Goal: Information Seeking & Learning: Learn about a topic

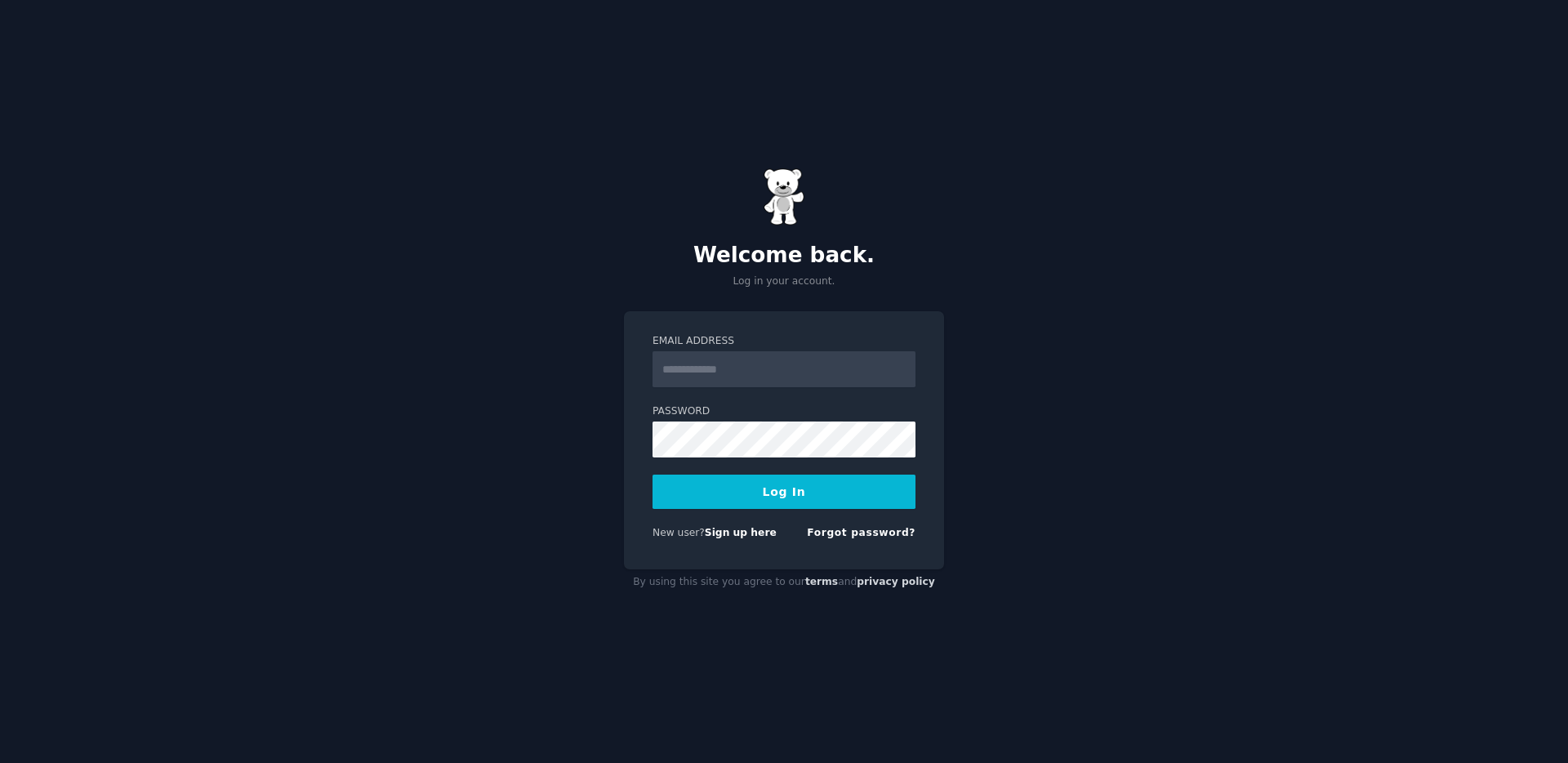
drag, startPoint x: 0, startPoint y: 0, endPoint x: 782, endPoint y: 366, distance: 863.4
click at [782, 366] on input "Email Address" at bounding box center [784, 368] width 263 height 36
type input "**********"
click at [803, 485] on button "Log In" at bounding box center [784, 491] width 263 height 34
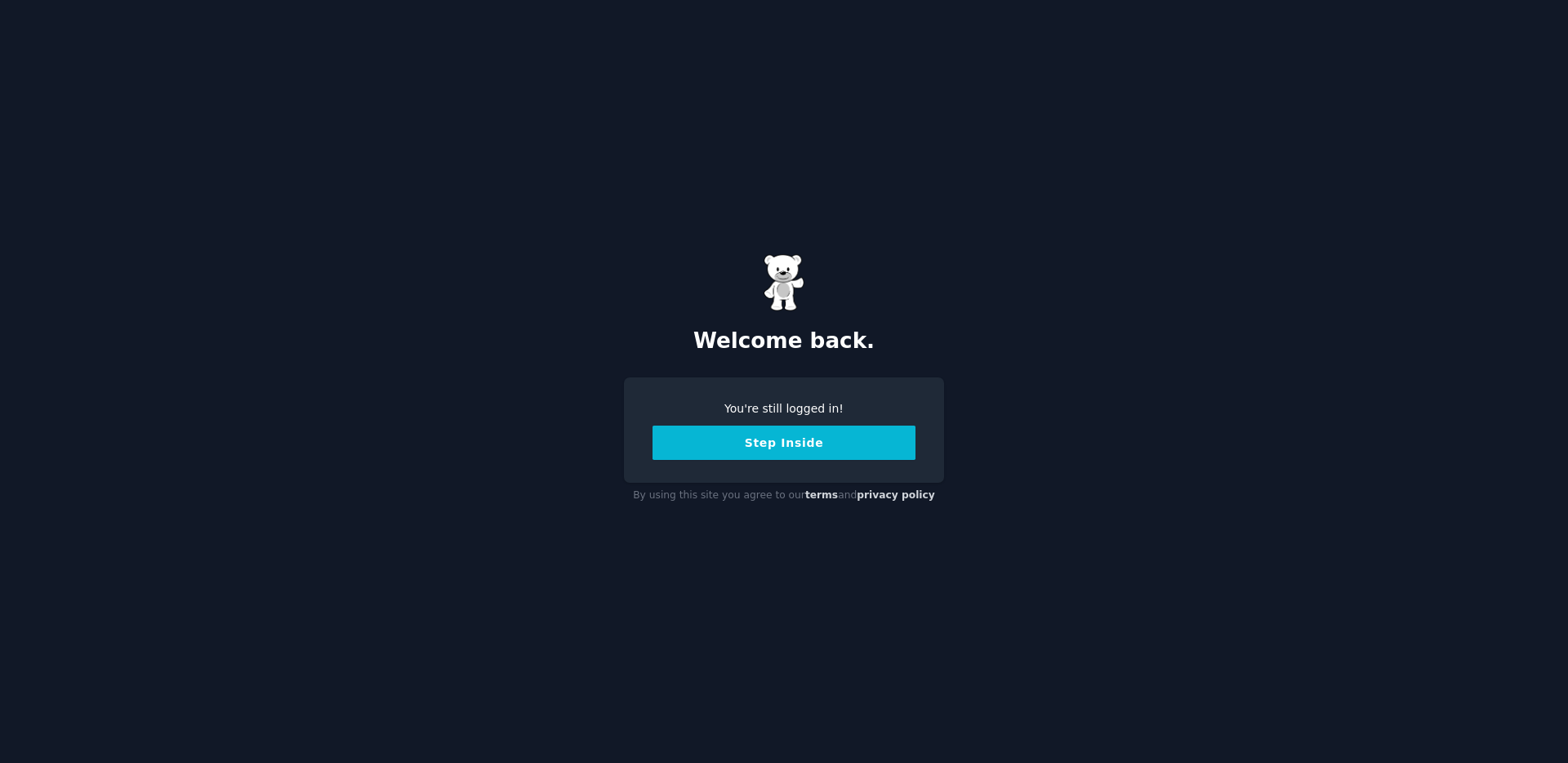
click at [809, 446] on button "Step Inside" at bounding box center [784, 442] width 263 height 34
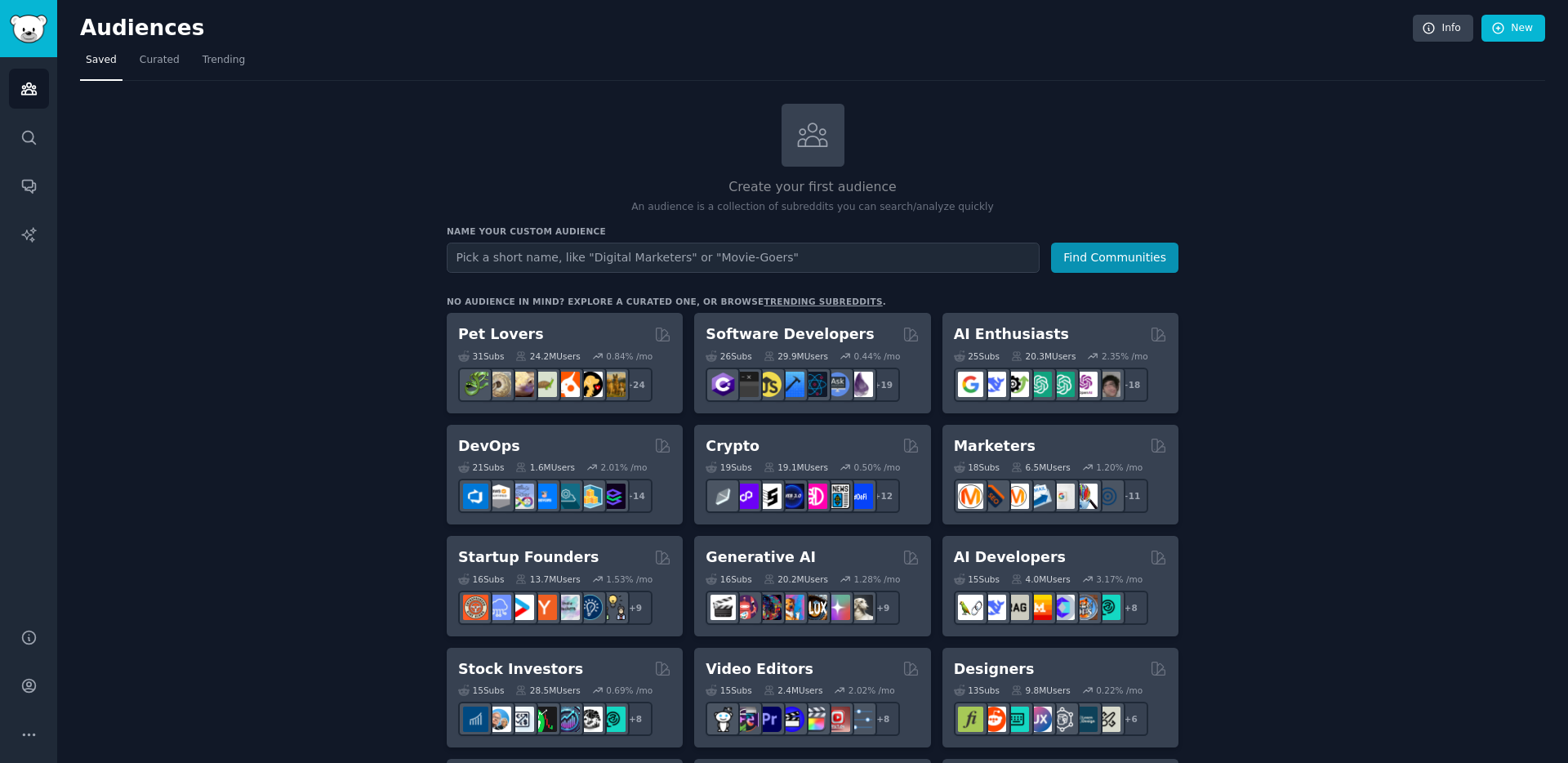
click at [788, 303] on link "trending subreddits" at bounding box center [823, 301] width 118 height 10
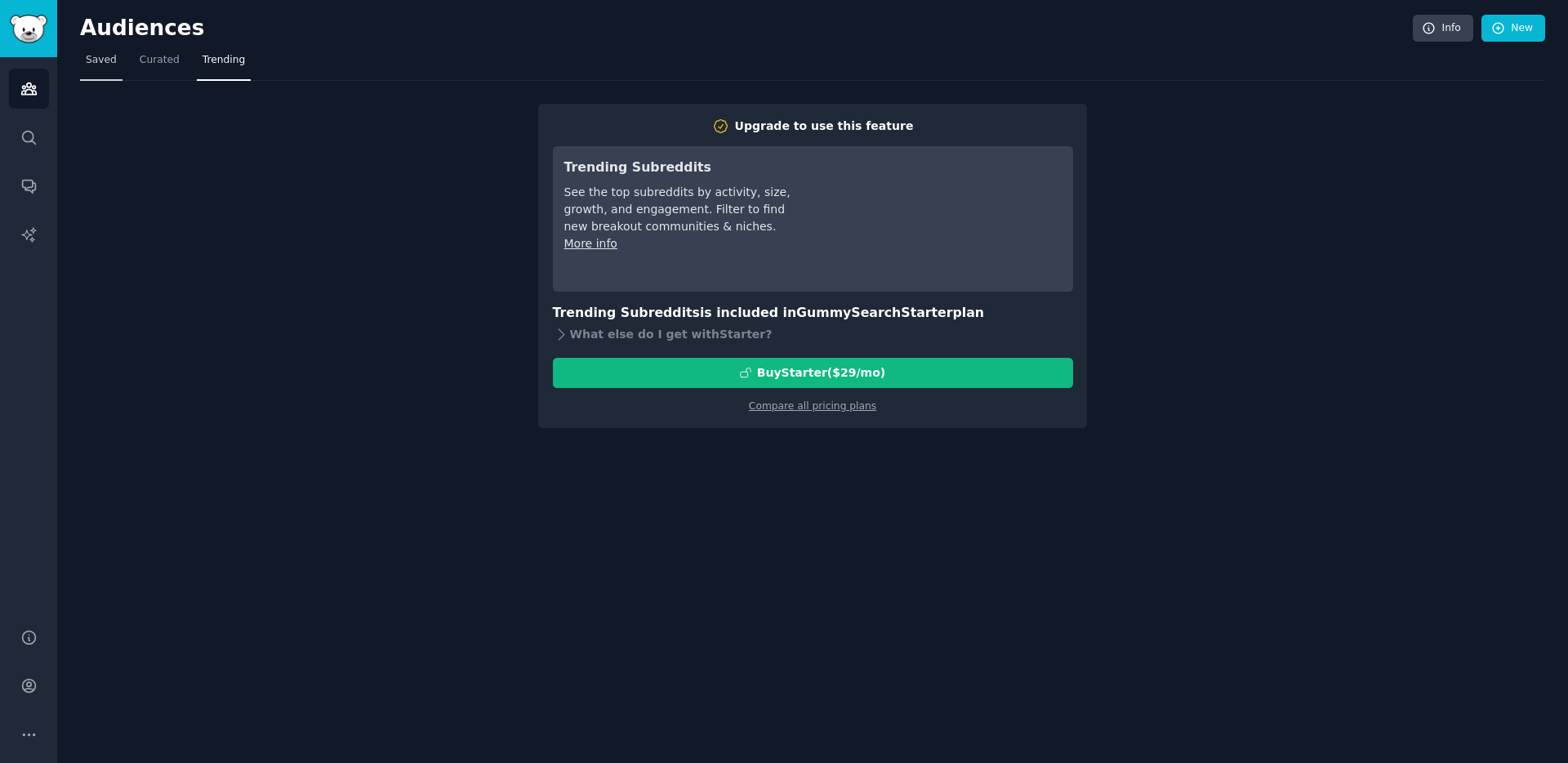
click at [106, 66] on span "Saved" at bounding box center [101, 61] width 31 height 15
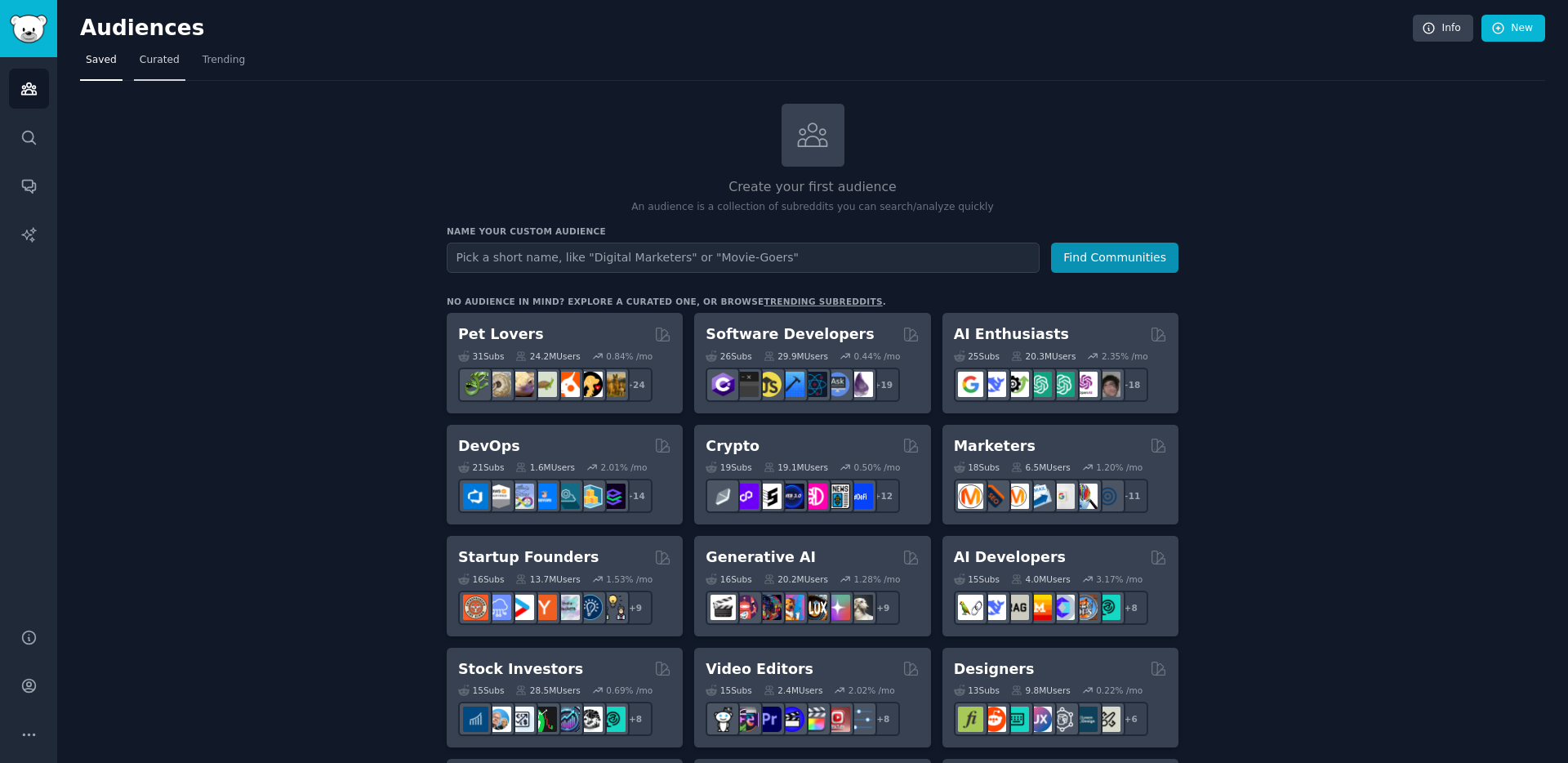
click at [154, 73] on link "Curated" at bounding box center [160, 64] width 52 height 33
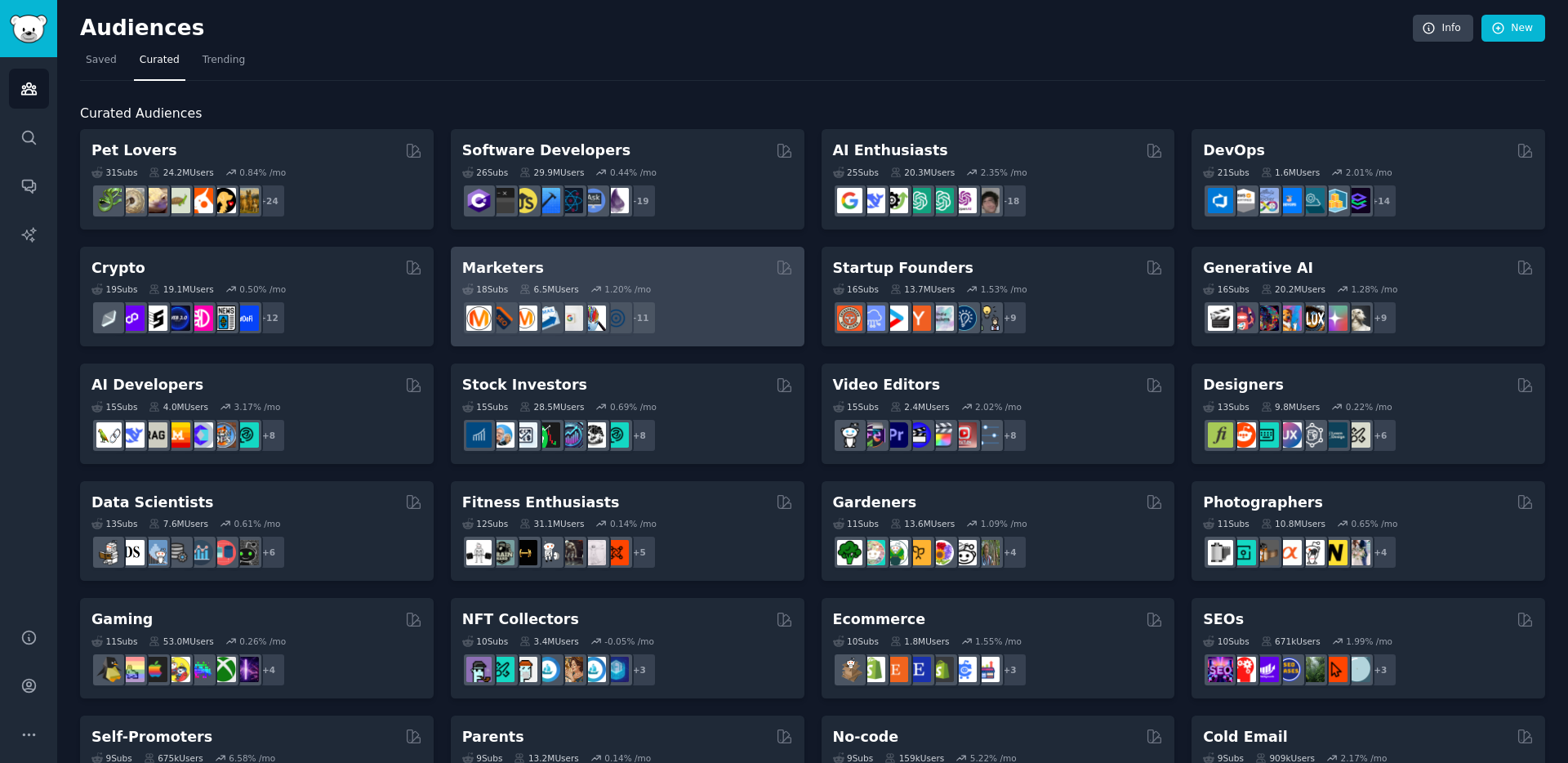
click at [555, 275] on div "Marketers" at bounding box center [627, 267] width 331 height 20
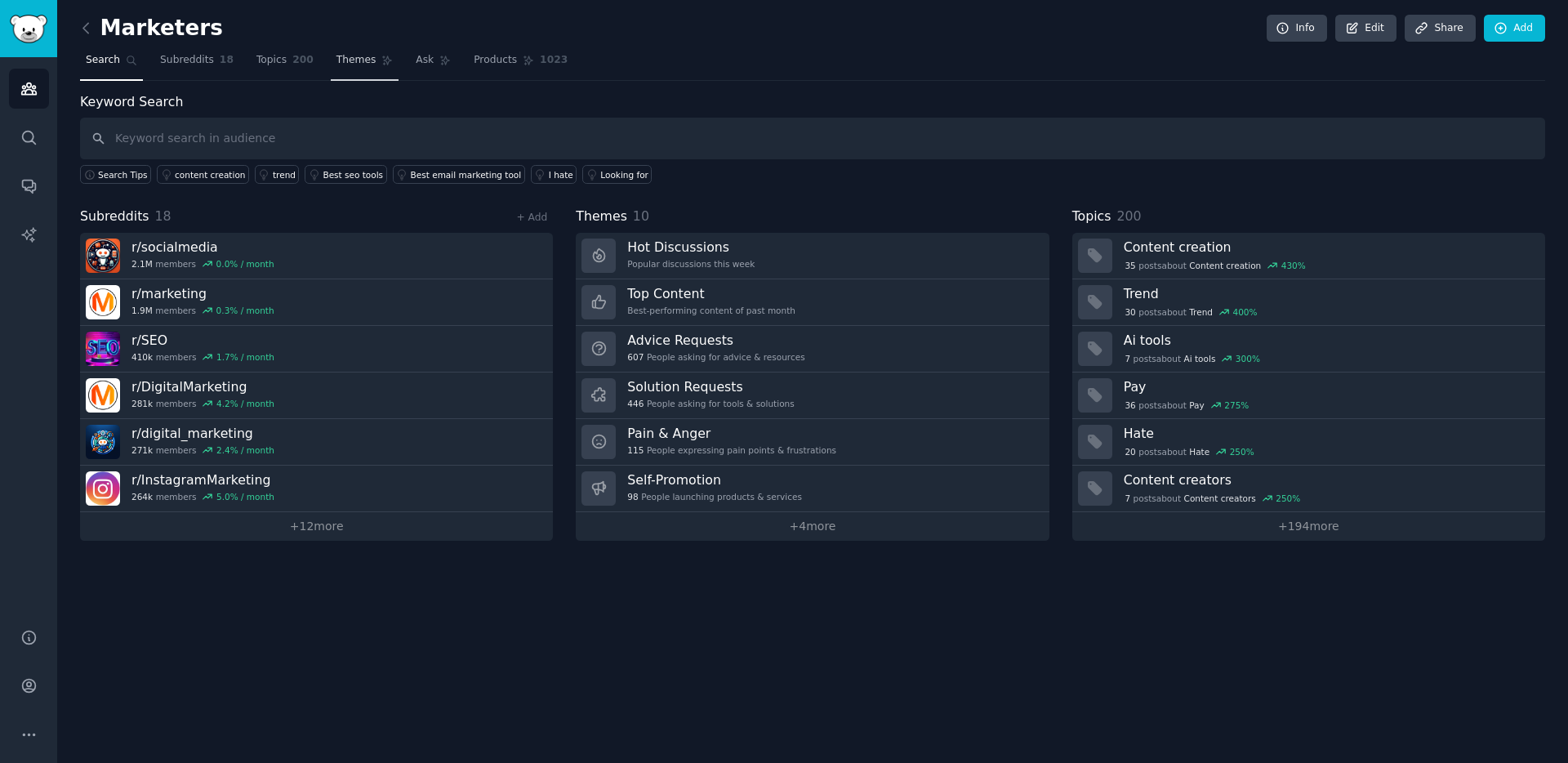
click at [351, 66] on span "Themes" at bounding box center [357, 61] width 40 height 15
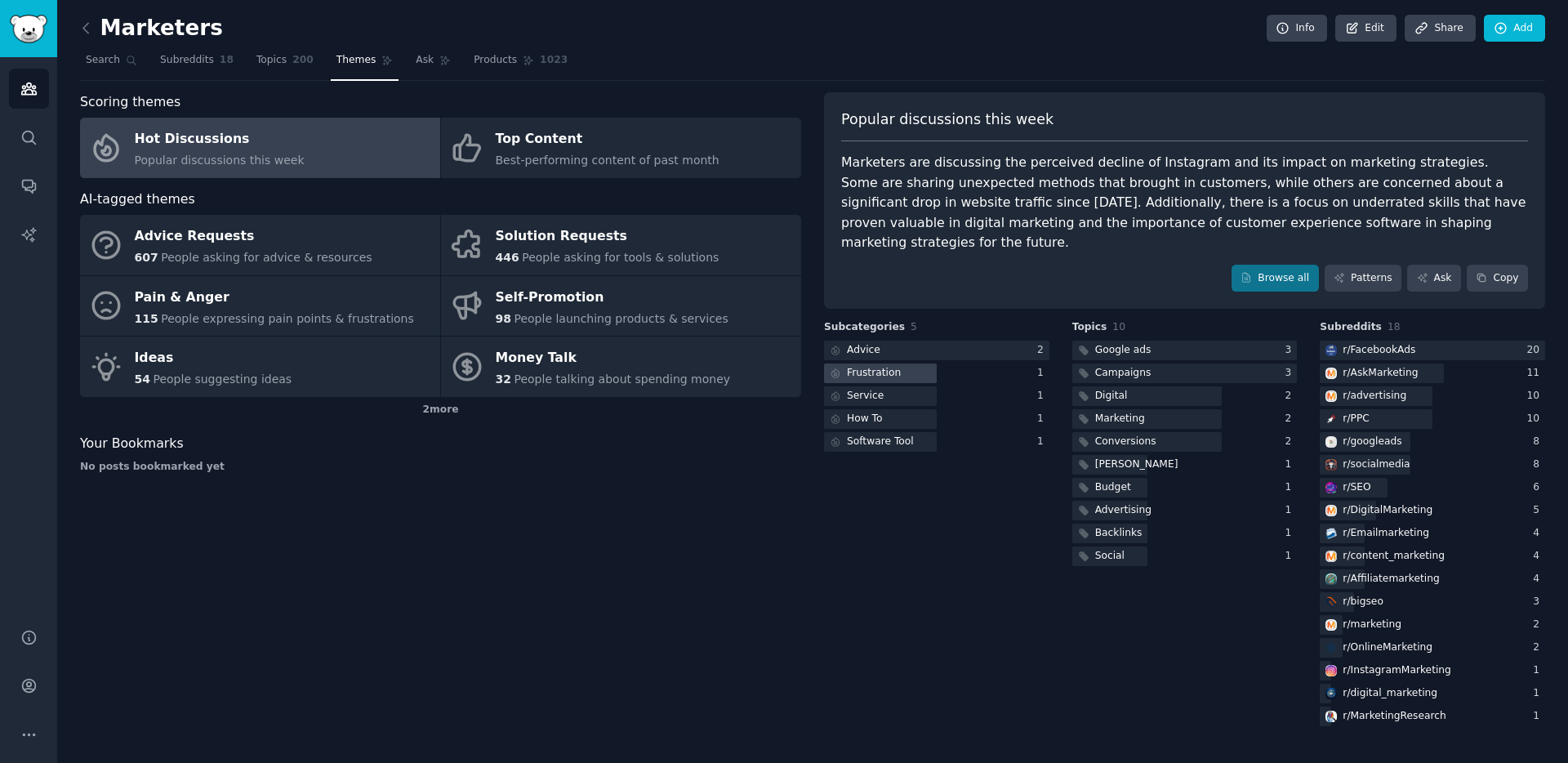
click at [890, 366] on div "Frustration" at bounding box center [873, 373] width 53 height 15
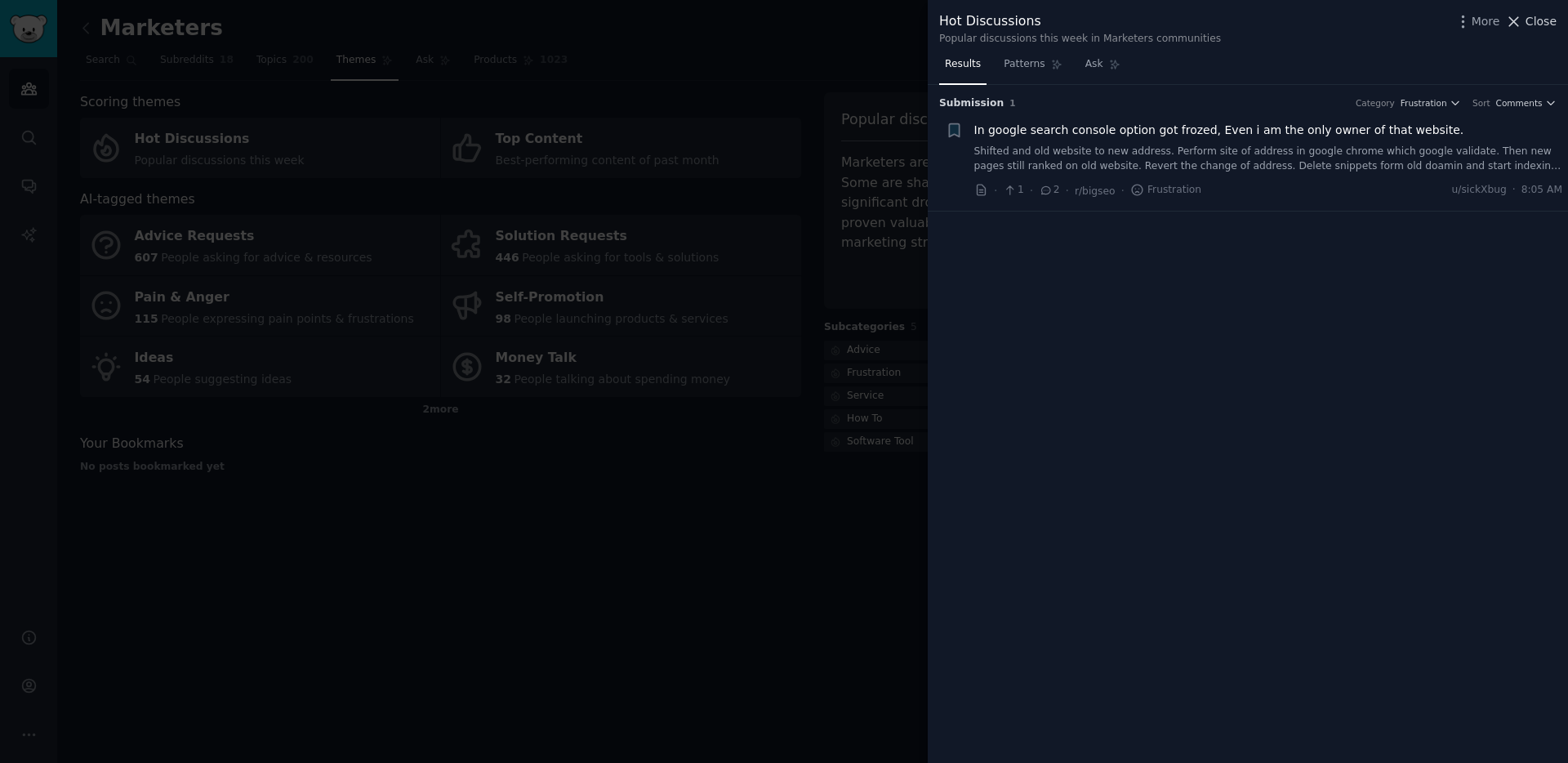
click at [1543, 16] on span "Close" at bounding box center [1541, 22] width 31 height 18
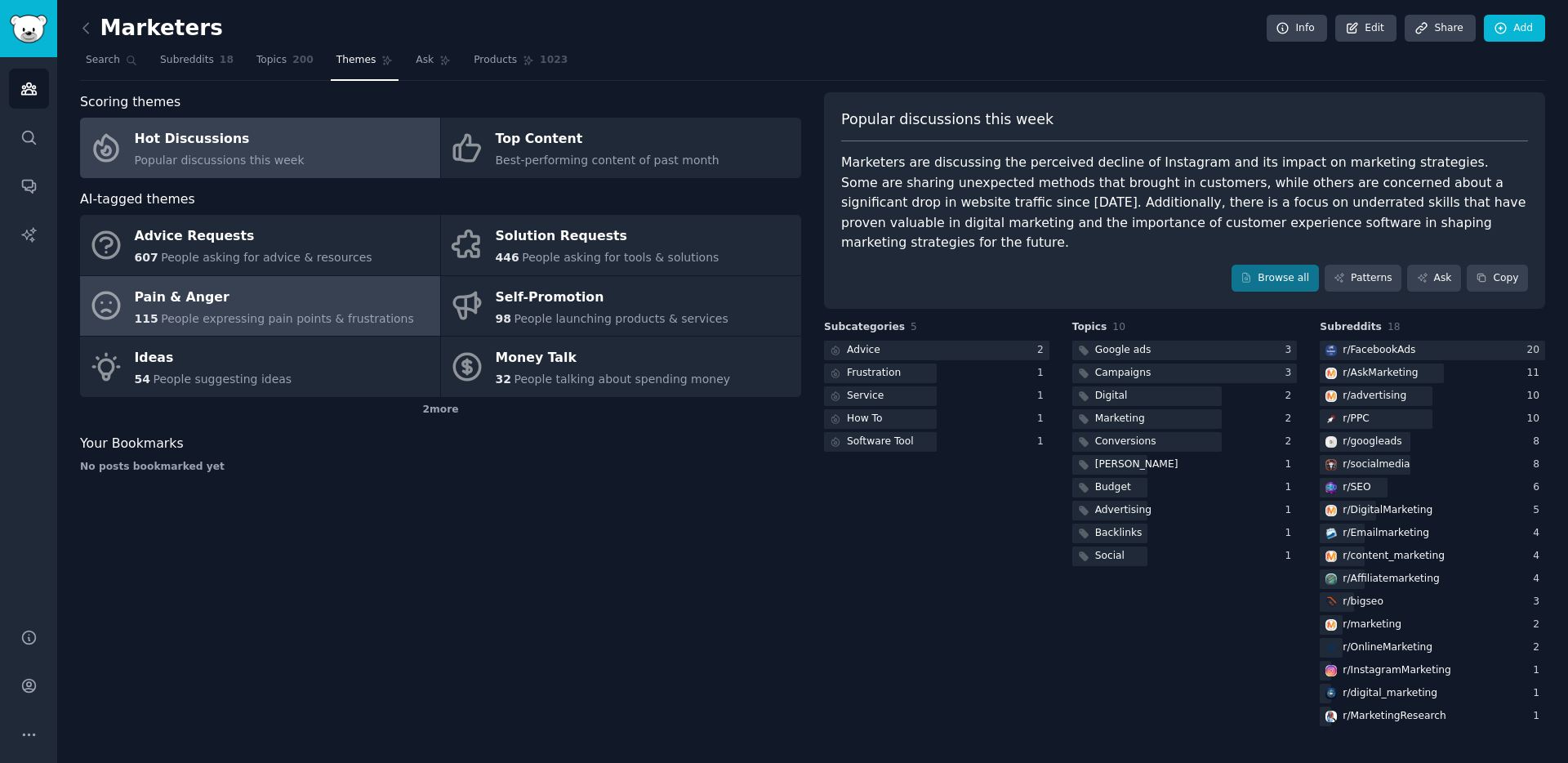
click at [245, 303] on div "Pain & Anger" at bounding box center [274, 297] width 279 height 26
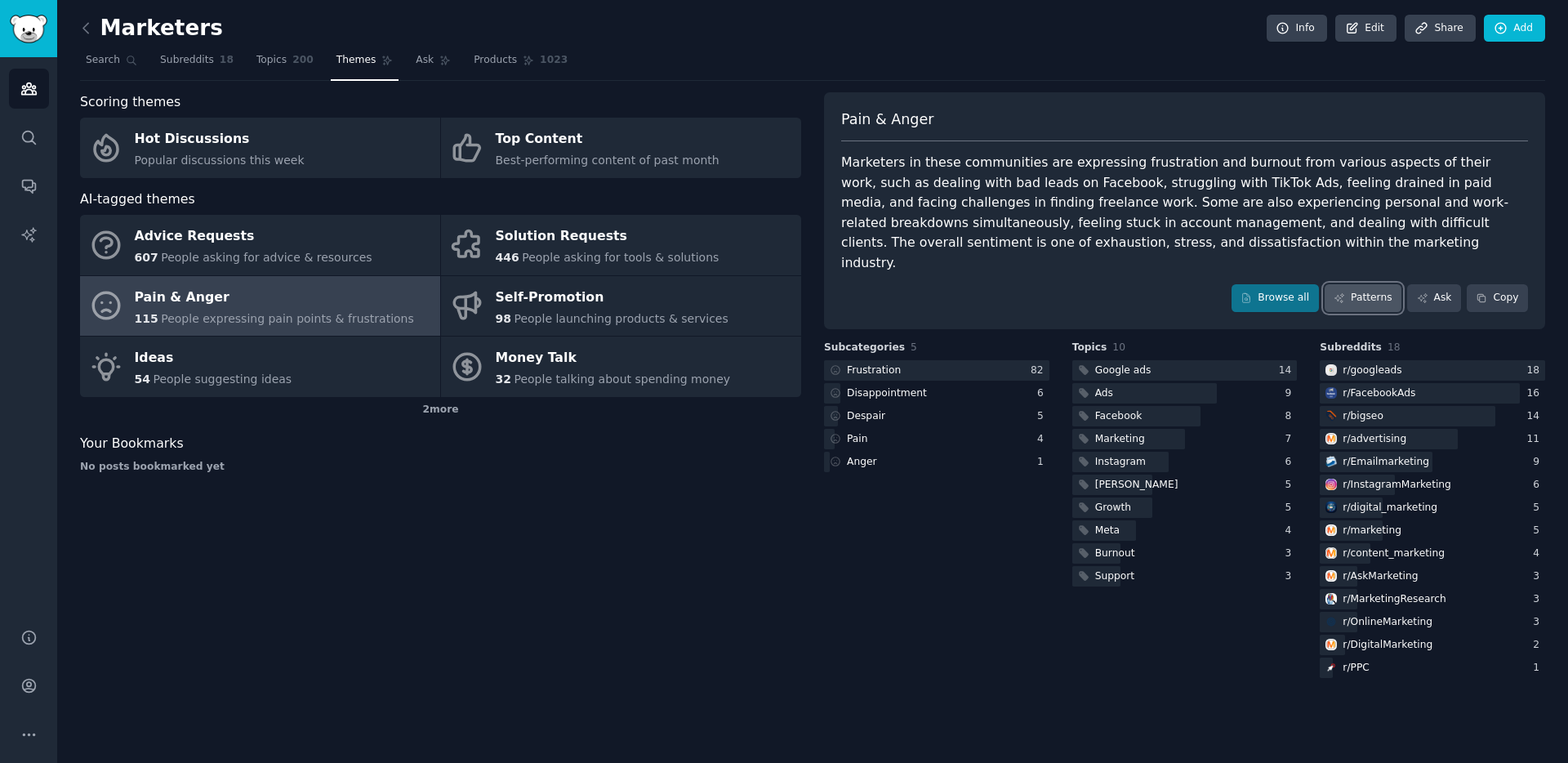
click at [1354, 284] on link "Patterns" at bounding box center [1364, 298] width 77 height 28
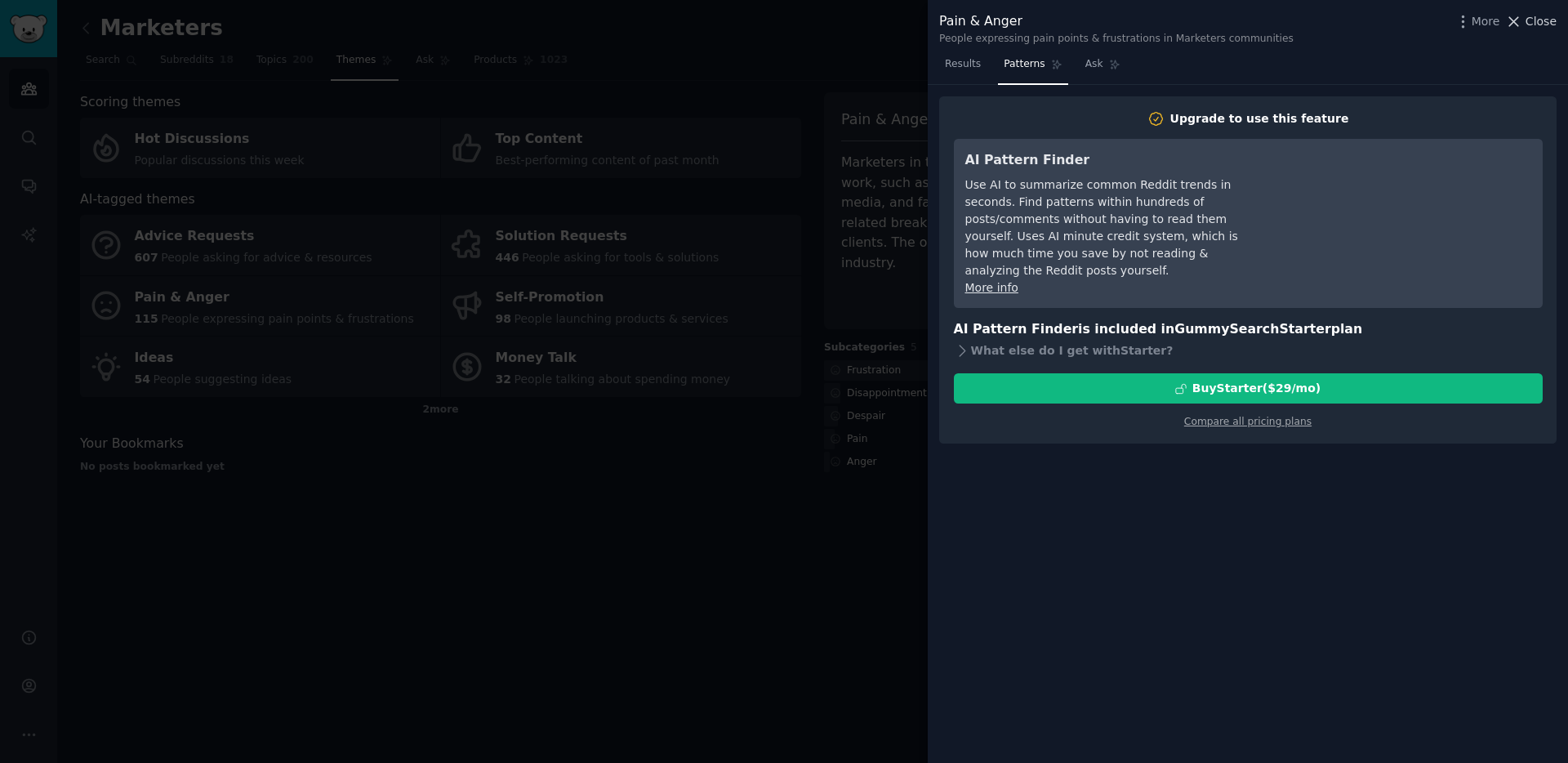
click at [1536, 19] on span "Close" at bounding box center [1541, 22] width 31 height 18
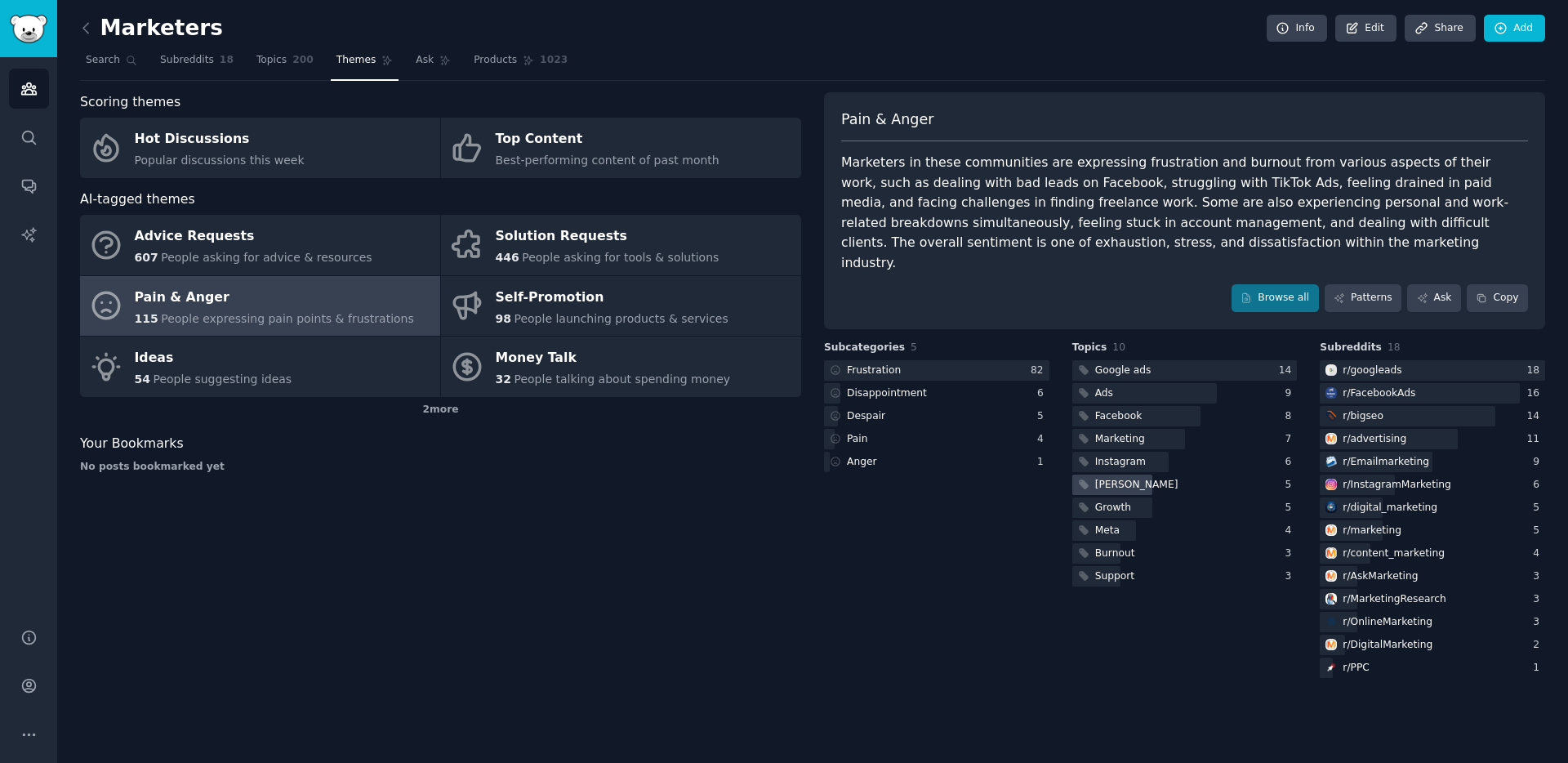
click at [1123, 474] on div at bounding box center [1112, 484] width 80 height 20
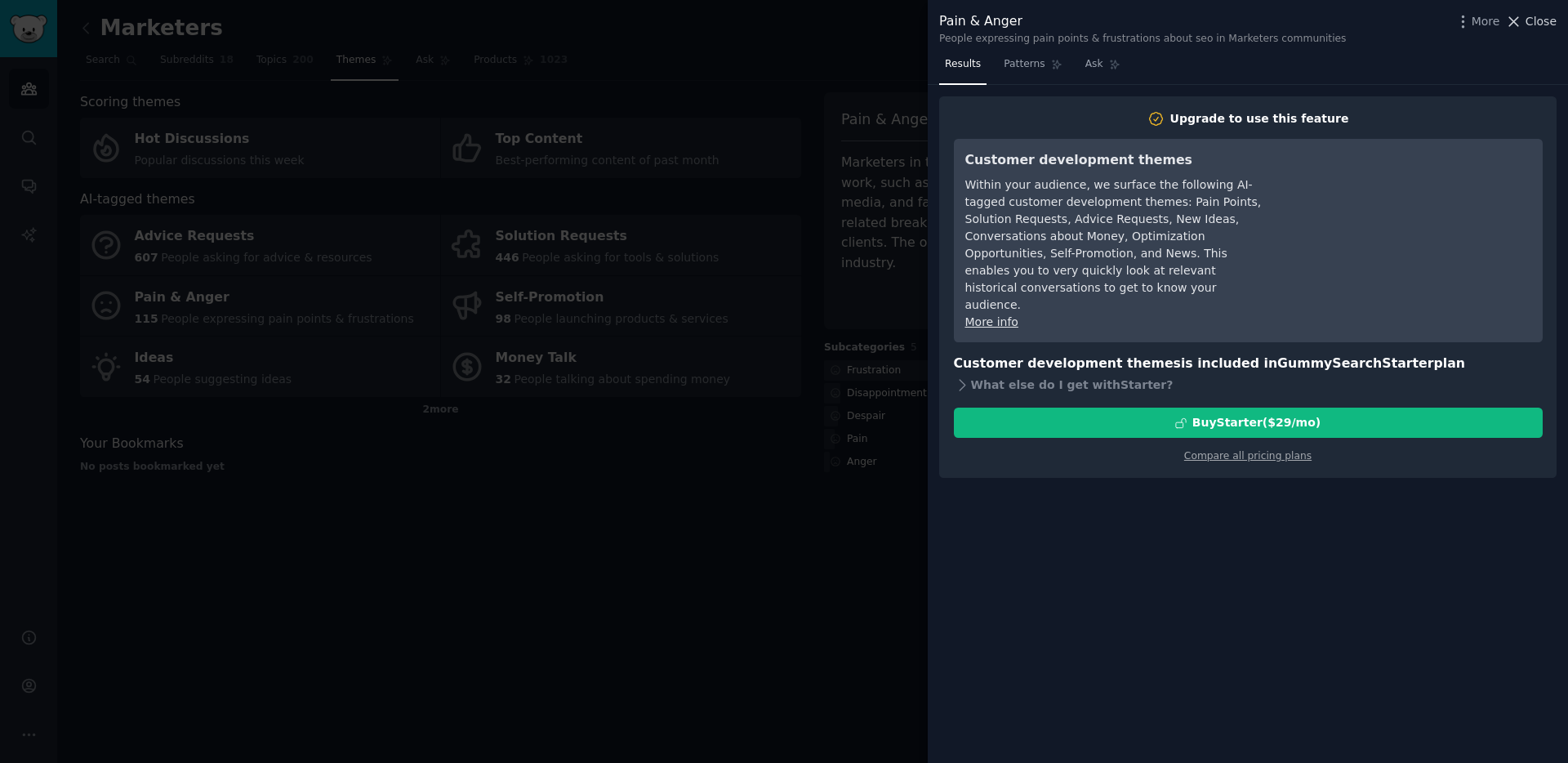
click at [1535, 27] on span "Close" at bounding box center [1541, 22] width 31 height 18
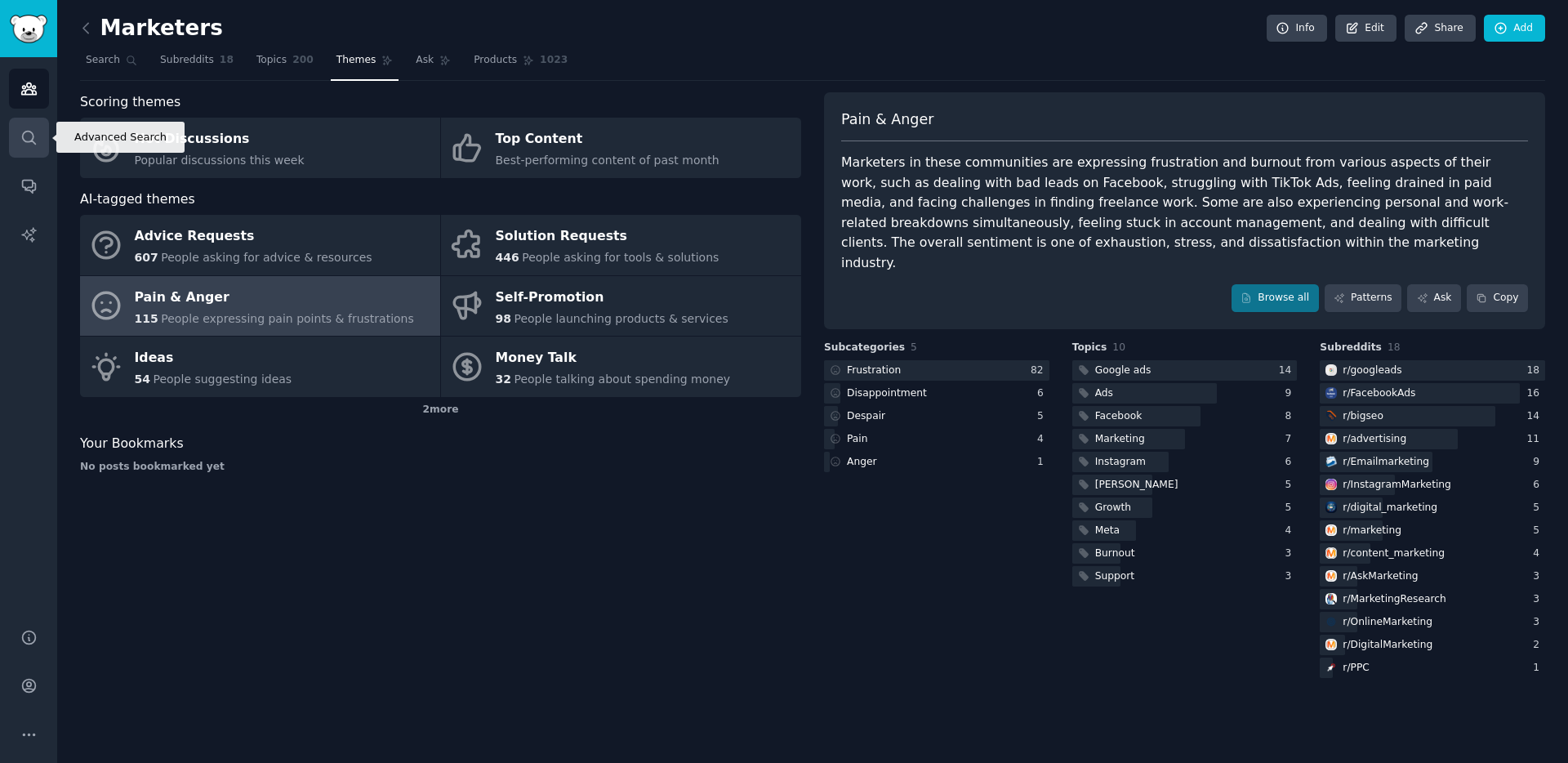
click at [41, 144] on link "Search" at bounding box center [29, 138] width 40 height 40
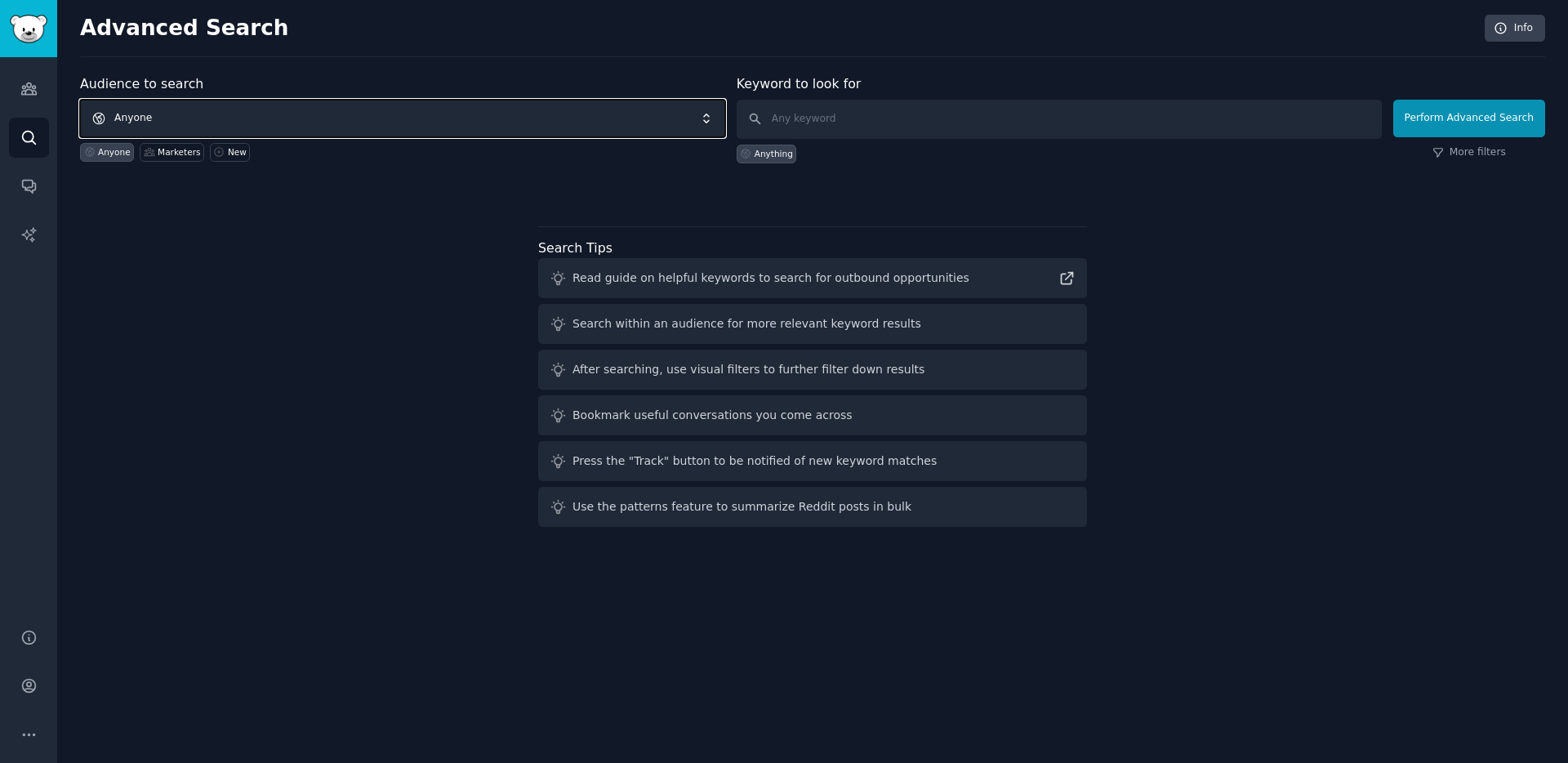
click at [253, 108] on span "Anyone" at bounding box center [403, 118] width 645 height 38
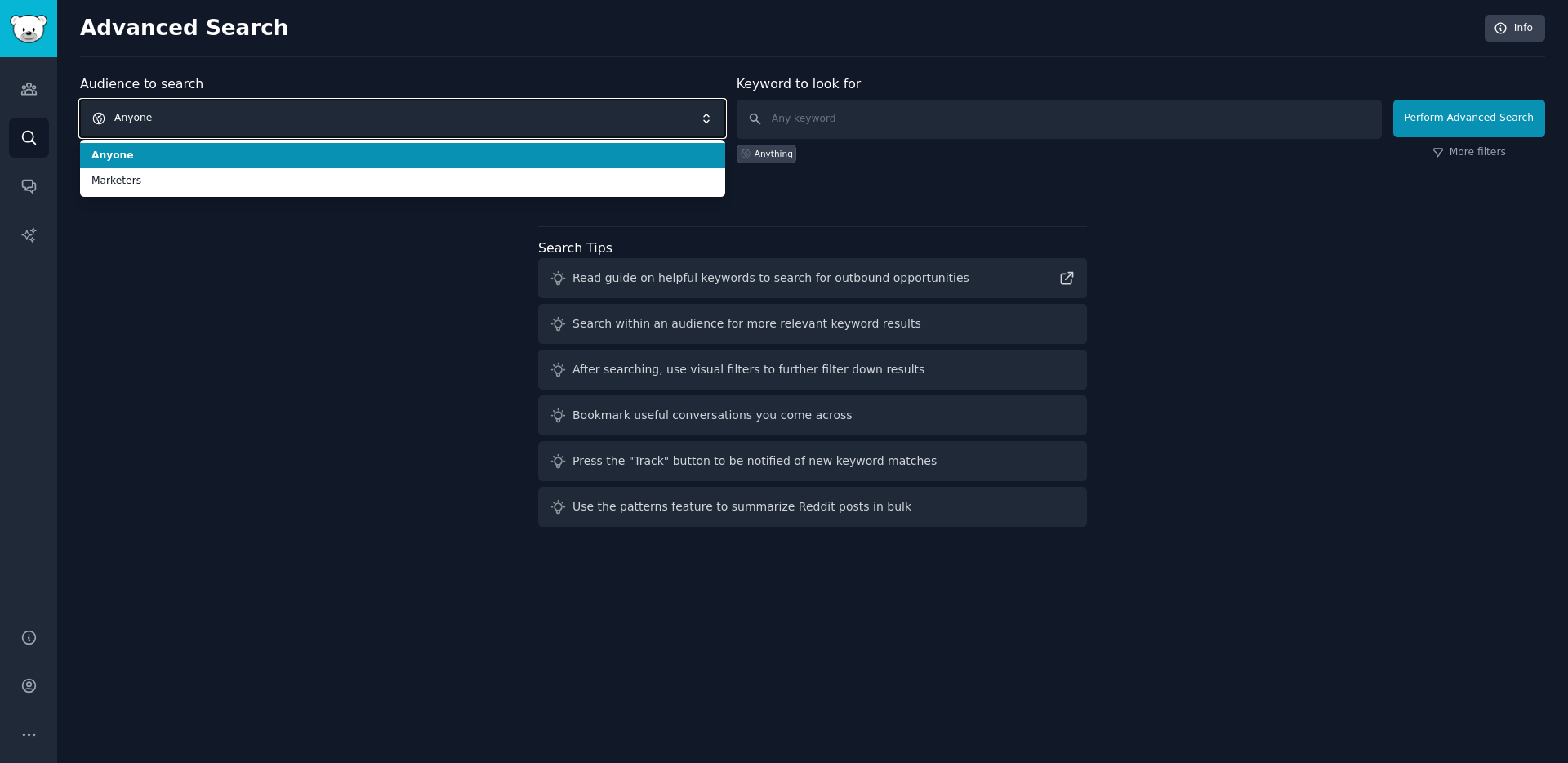
click at [253, 108] on span "Anyone" at bounding box center [403, 118] width 645 height 38
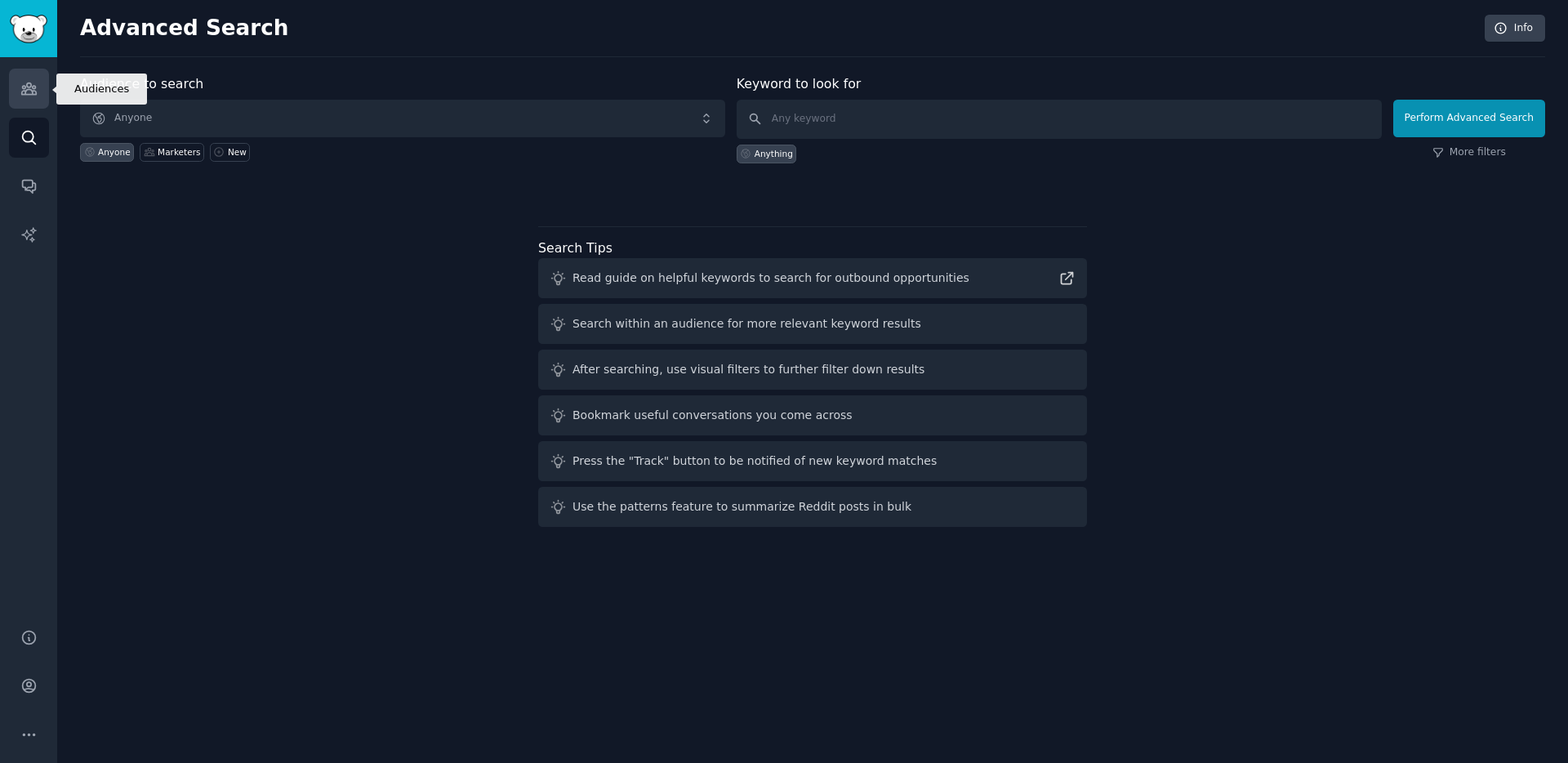
click at [37, 83] on link "Audiences" at bounding box center [29, 89] width 40 height 40
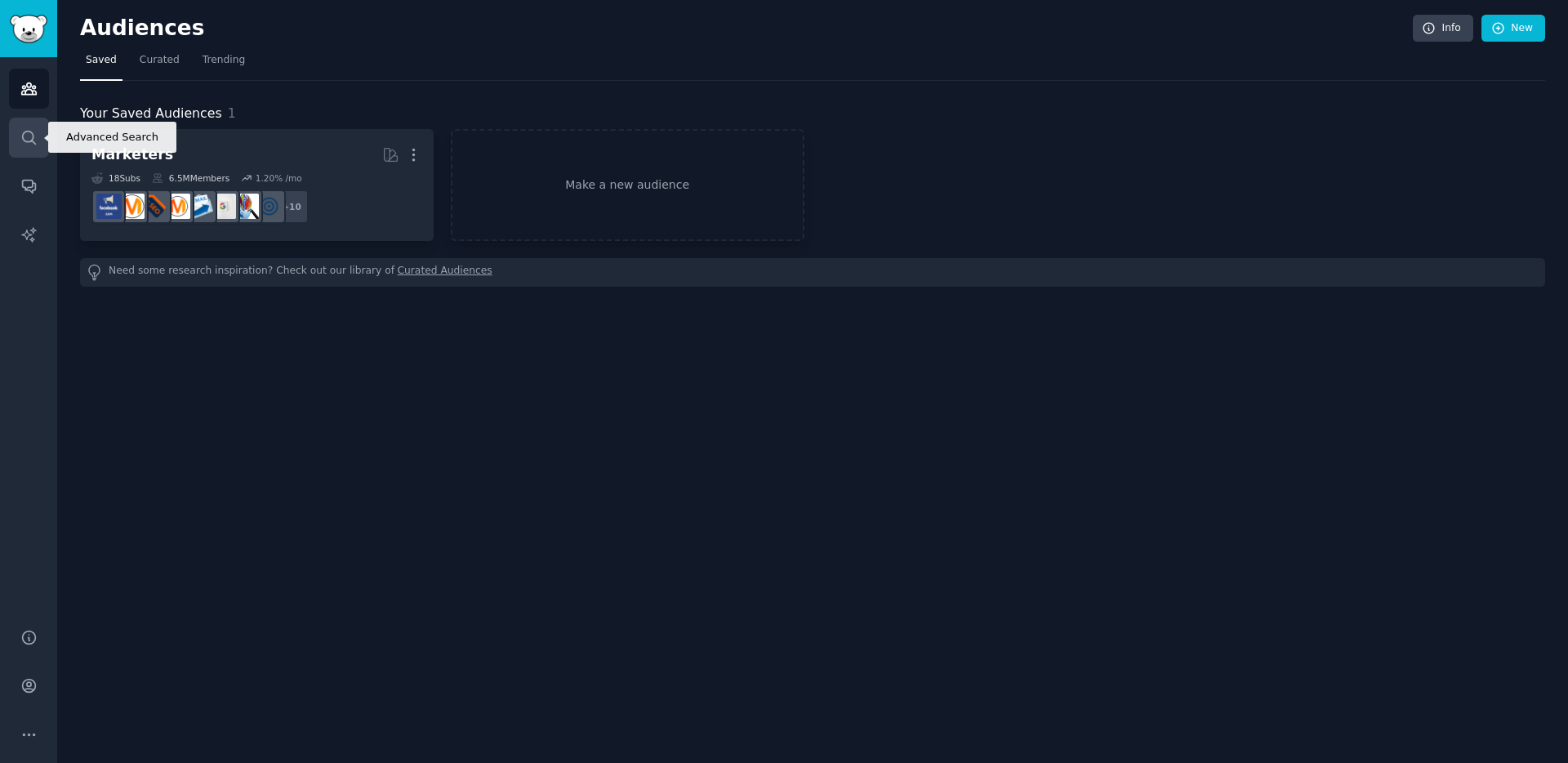
click at [39, 136] on link "Search" at bounding box center [29, 138] width 40 height 40
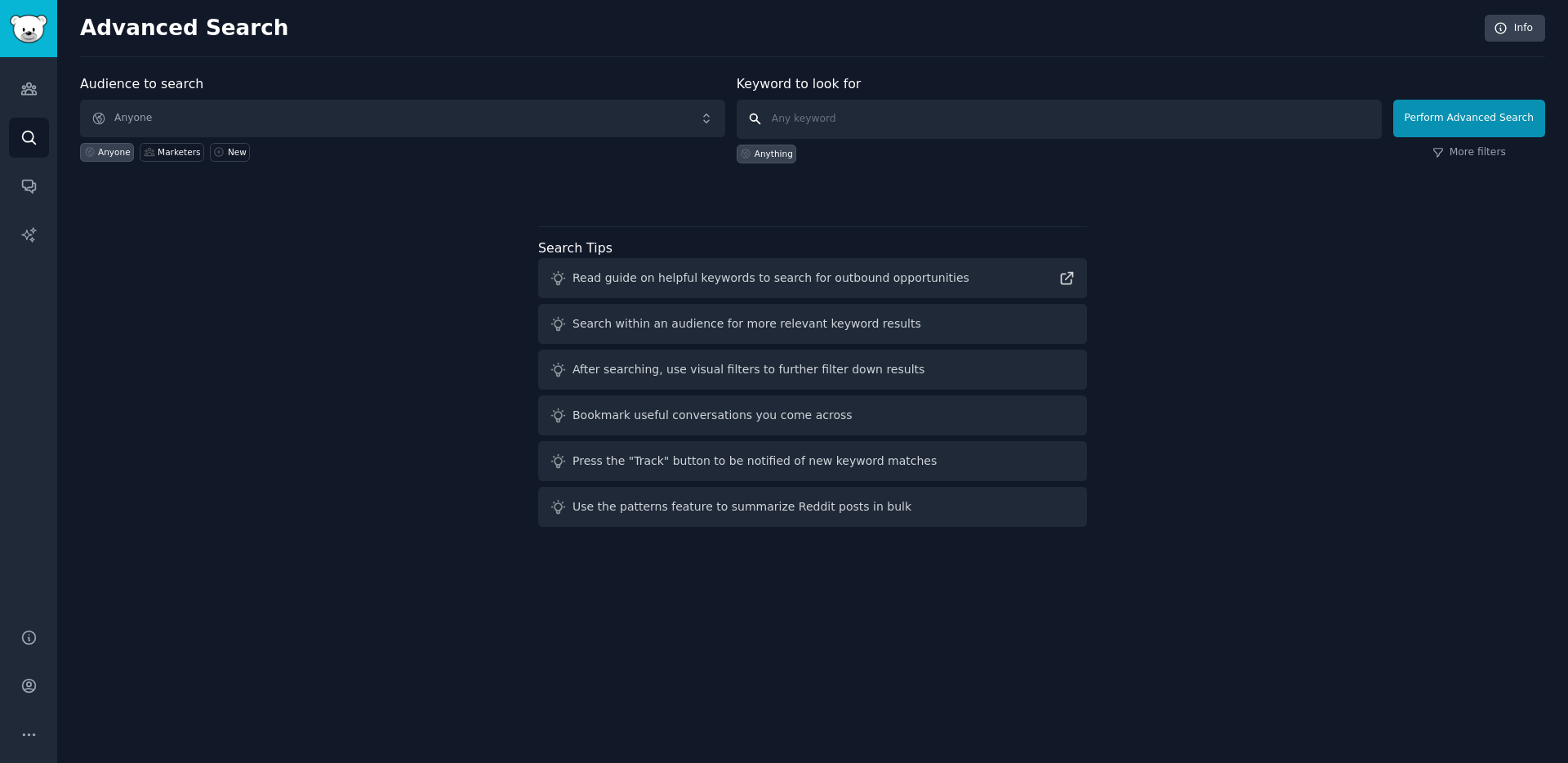
click at [1113, 126] on input "text" at bounding box center [1059, 119] width 645 height 39
type input "פ"
type input "ק"
type input "employee managment"
click button "Perform Advanced Search" at bounding box center [1469, 118] width 152 height 38
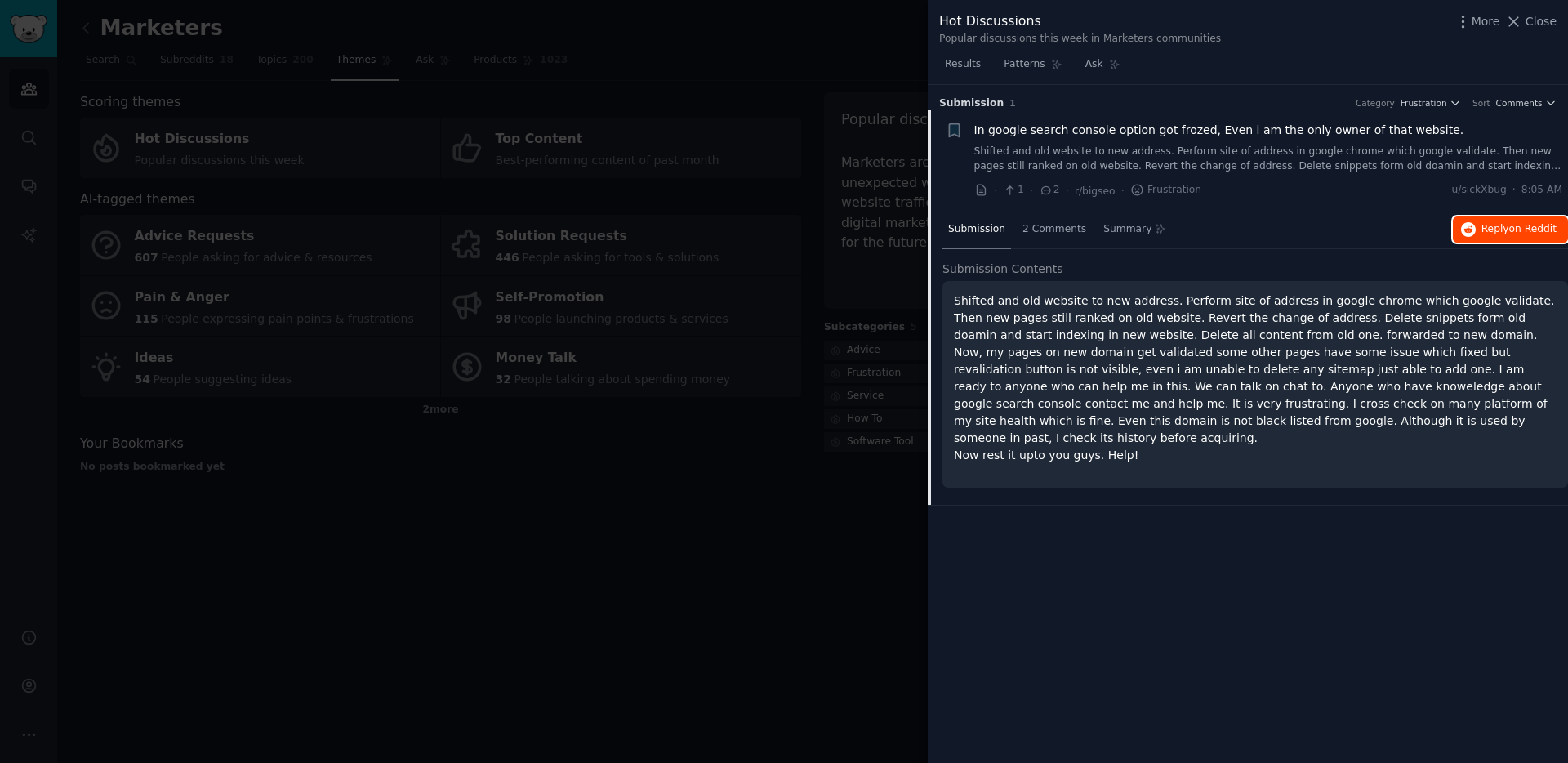
click at [1494, 227] on span "Reply on Reddit" at bounding box center [1519, 229] width 75 height 15
click at [1525, 25] on button "Close" at bounding box center [1530, 22] width 52 height 18
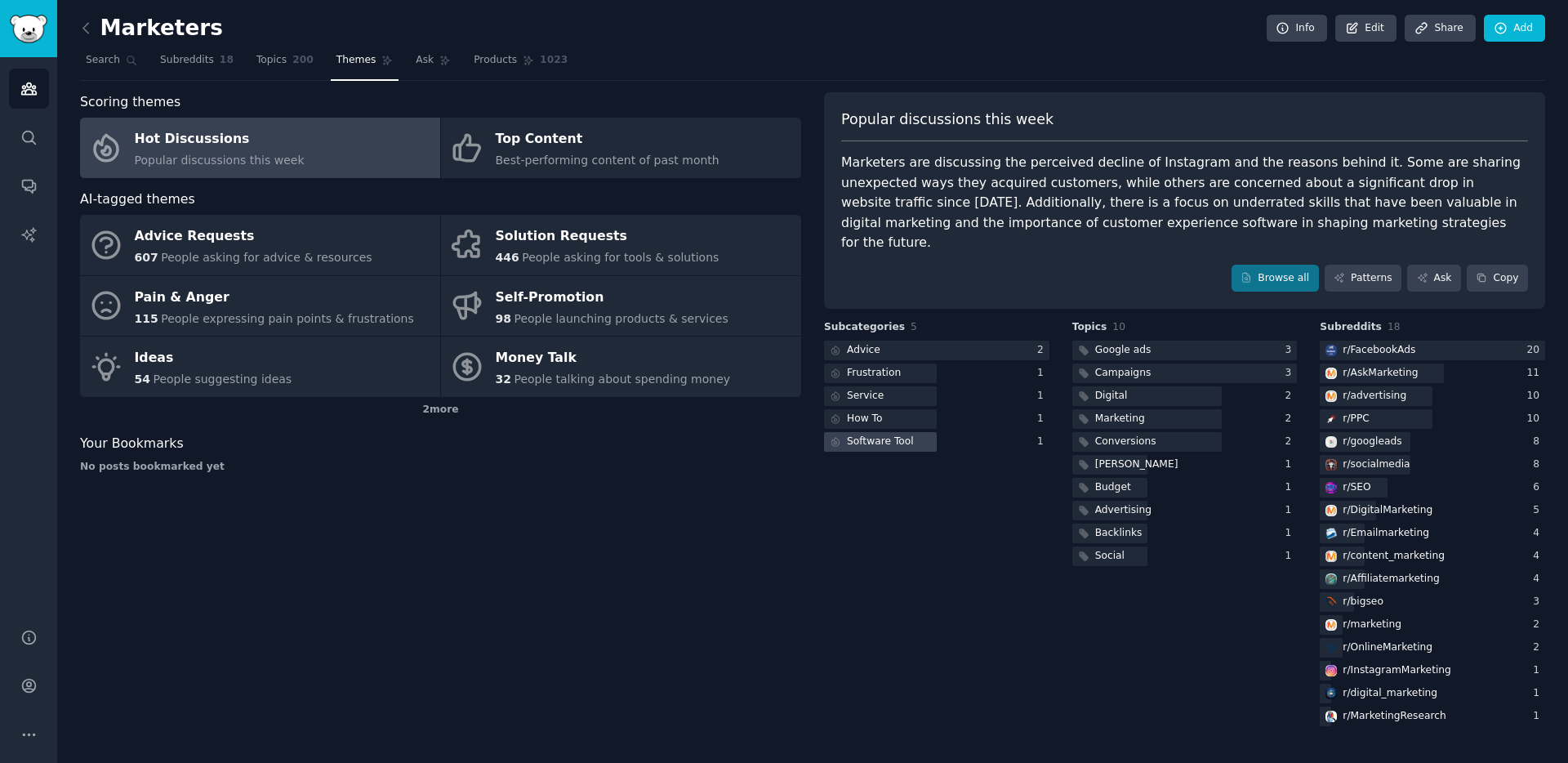
click at [880, 434] on div "Software Tool" at bounding box center [880, 441] width 67 height 15
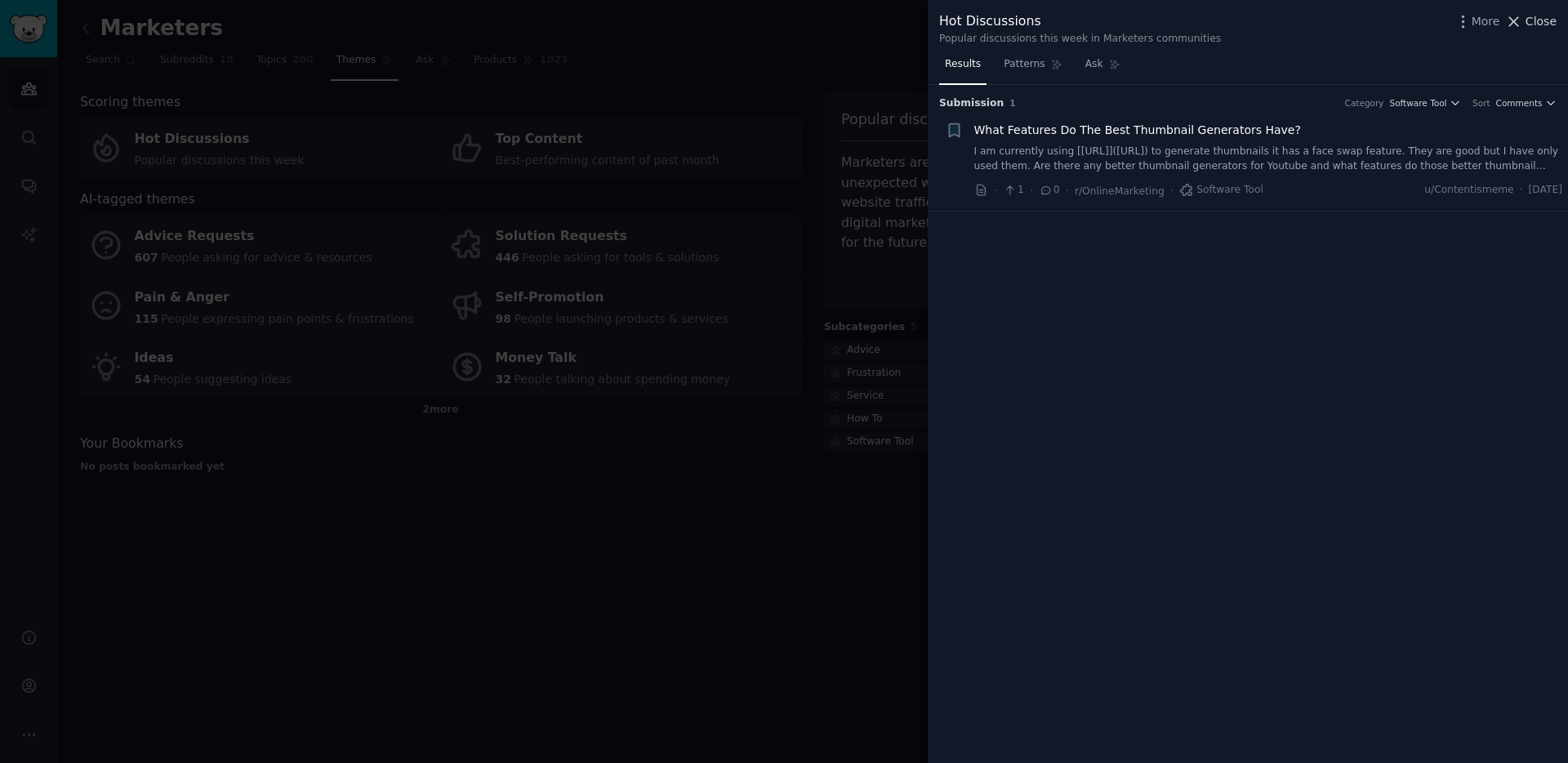
click at [1531, 25] on span "Close" at bounding box center [1541, 22] width 31 height 18
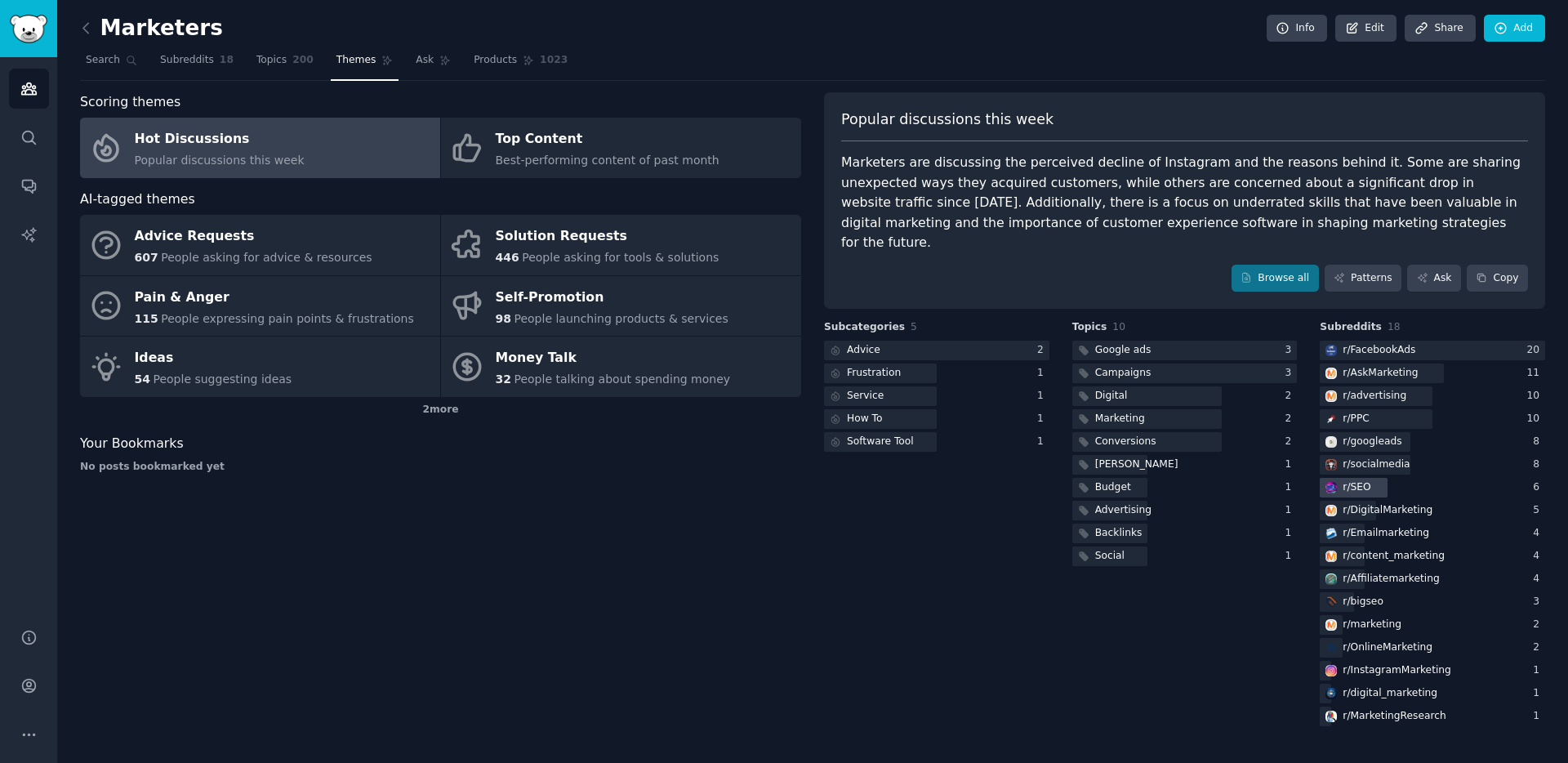
click at [1364, 481] on div "r/ SEO" at bounding box center [1357, 488] width 28 height 15
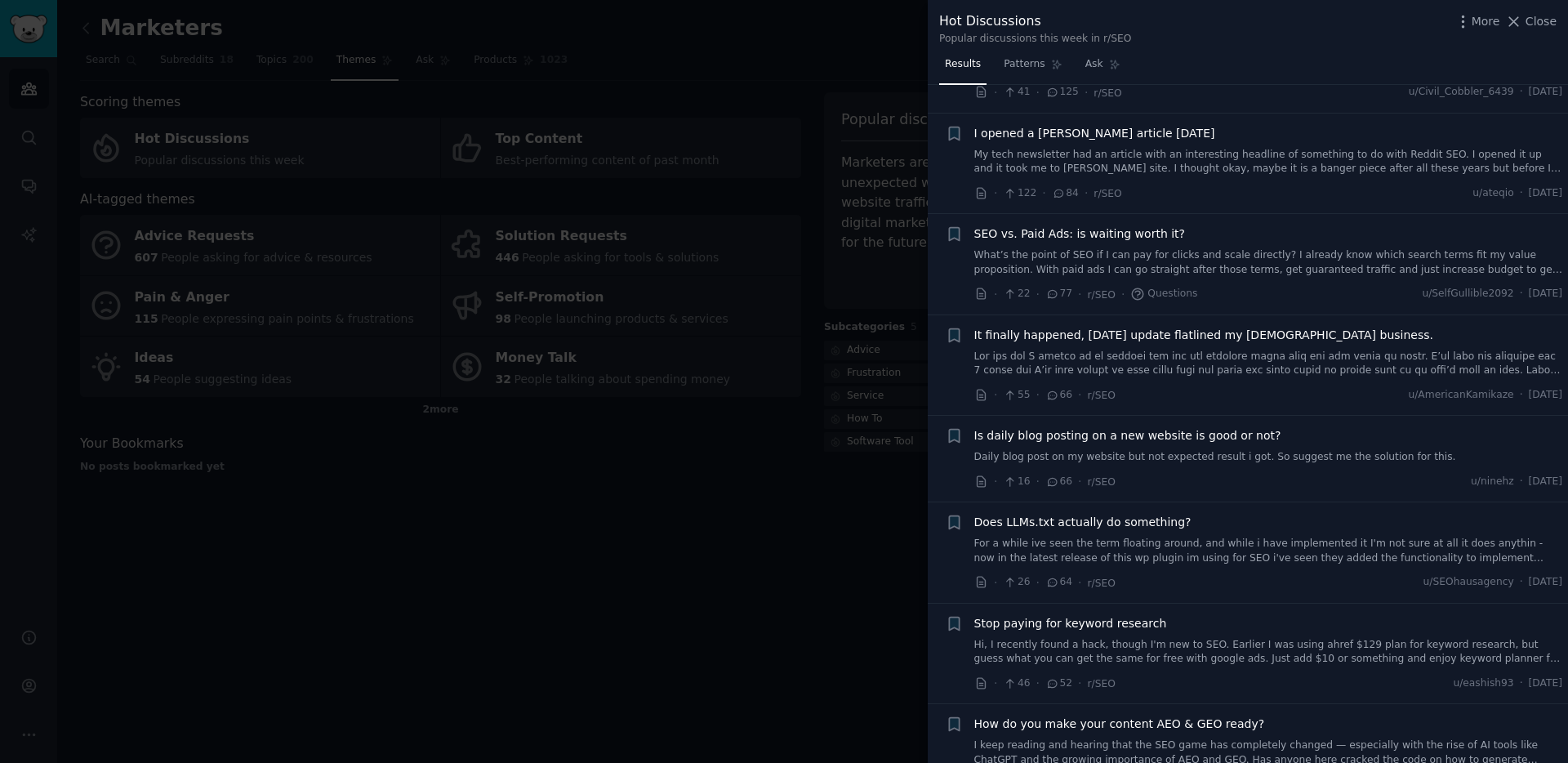
scroll to position [167, 0]
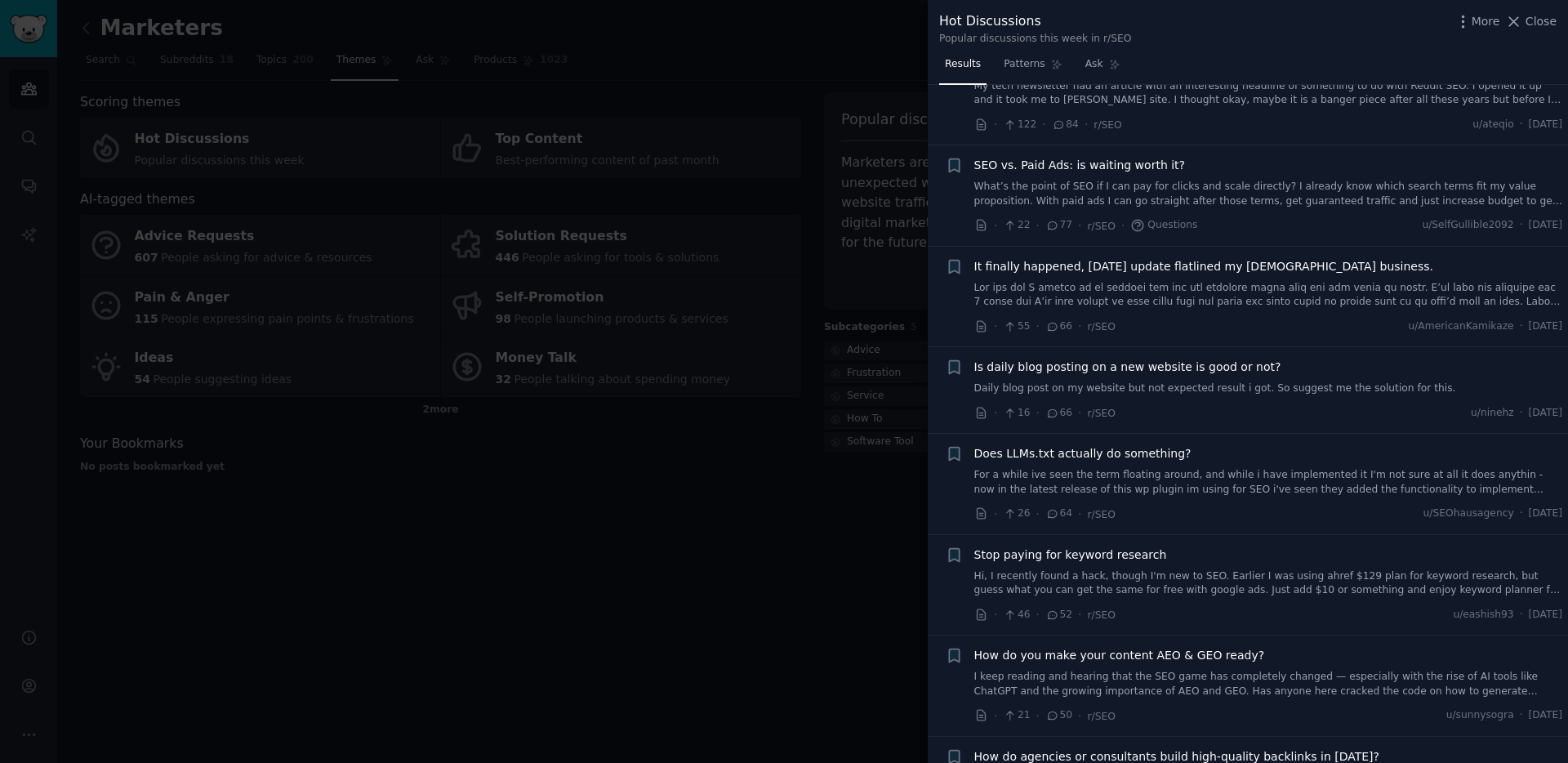
drag, startPoint x: 1043, startPoint y: 659, endPoint x: 1034, endPoint y: 663, distance: 9.8
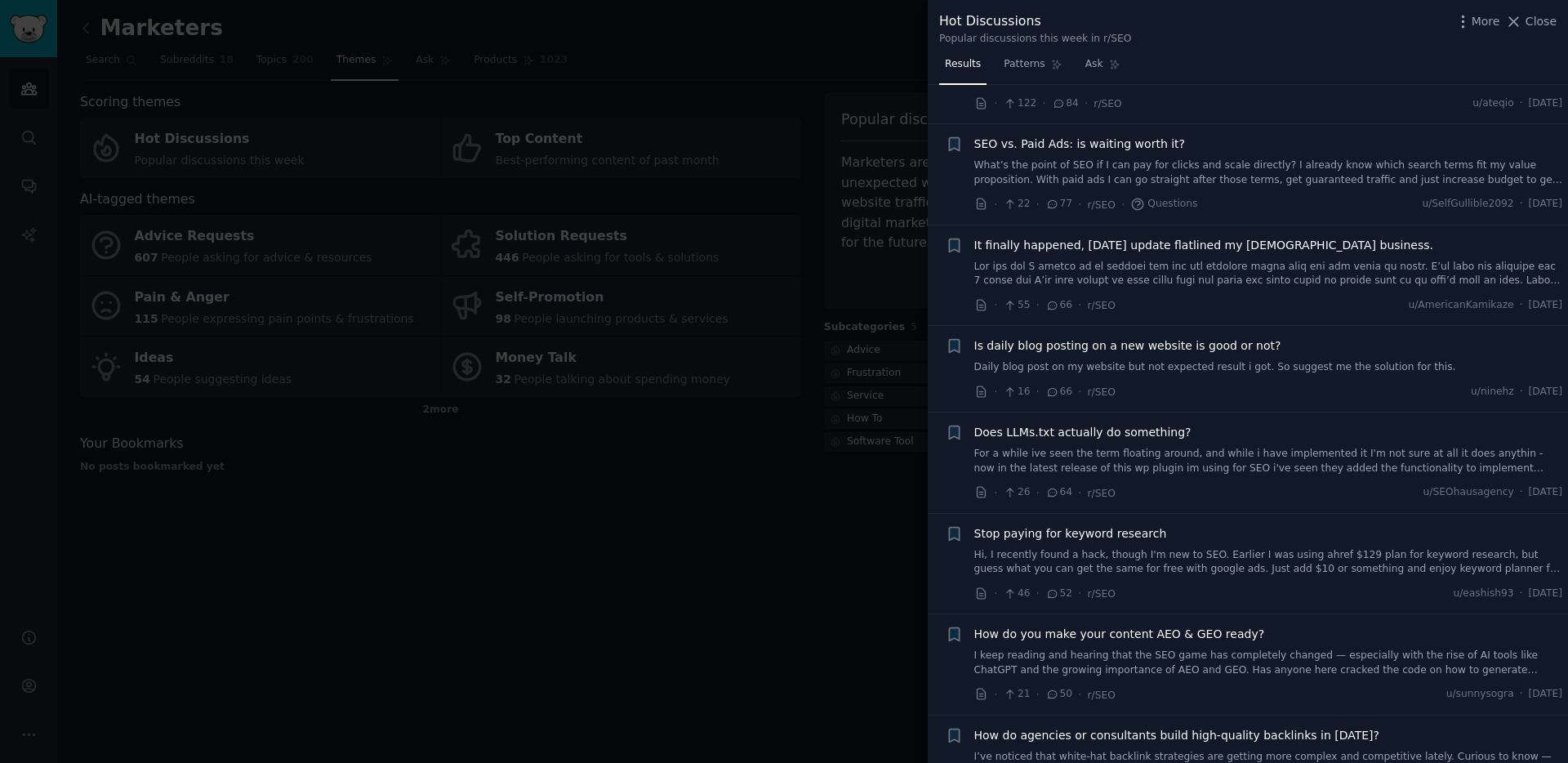
scroll to position [367, 0]
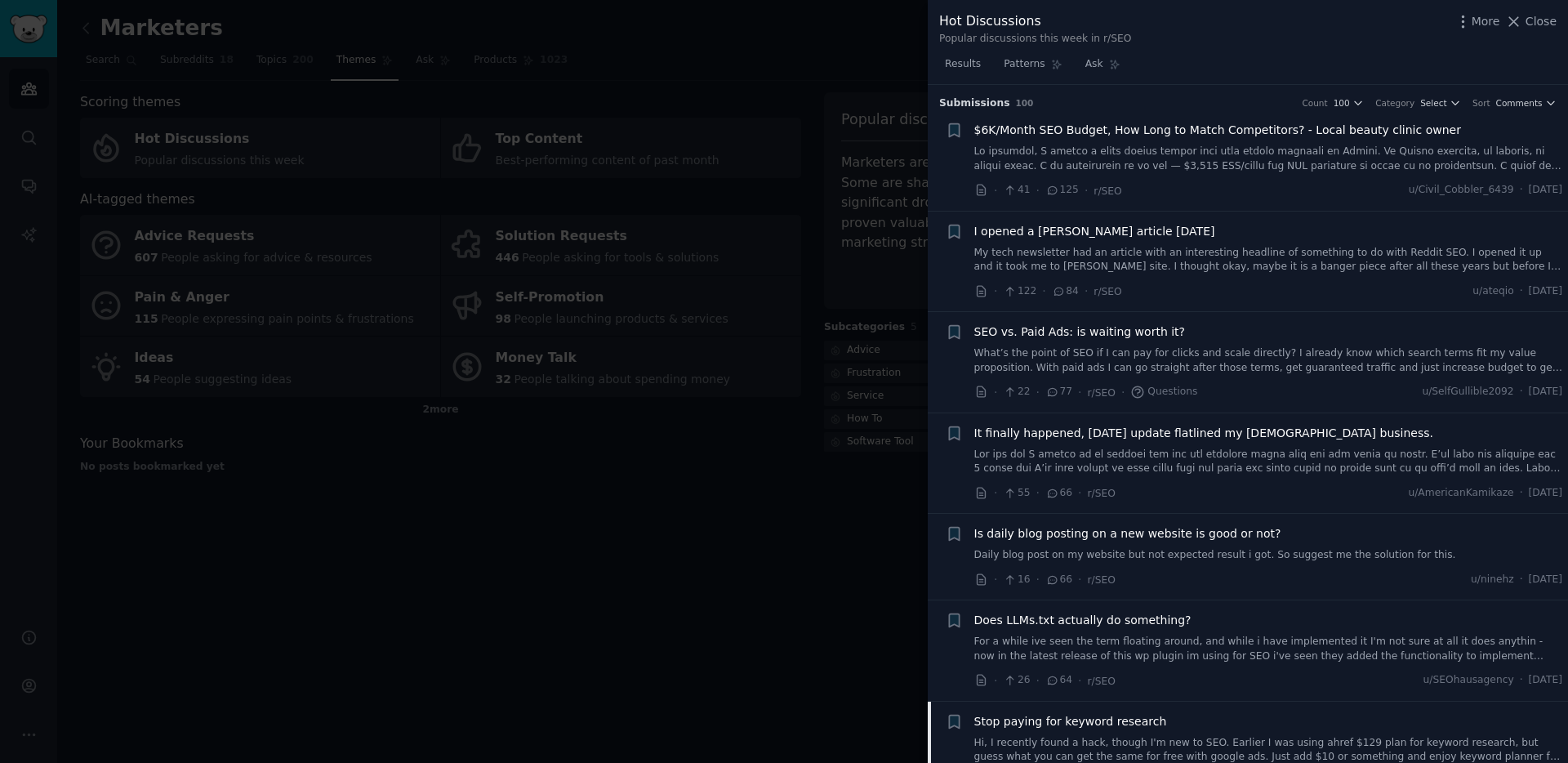
scroll to position [551, 0]
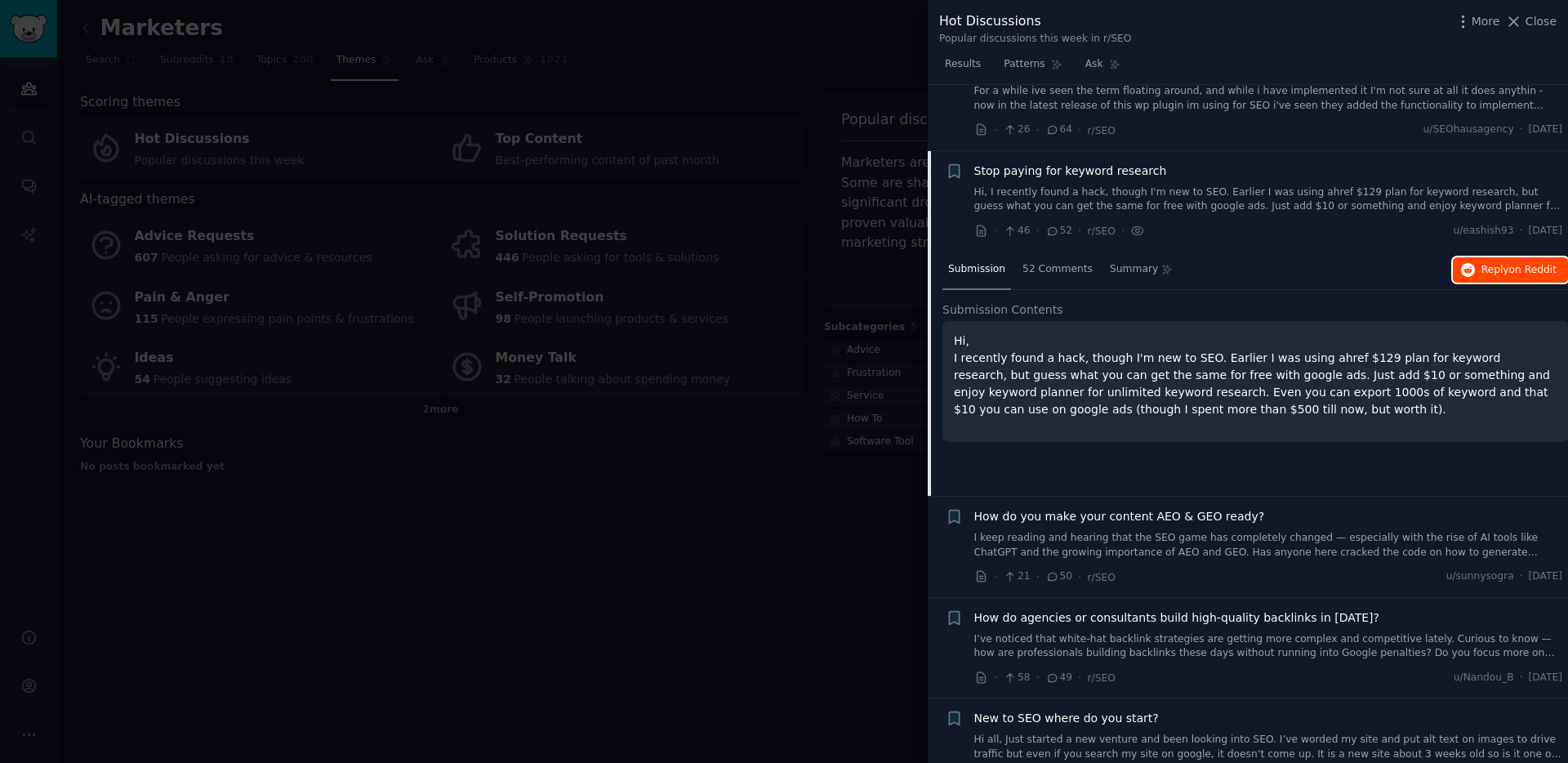
click at [1498, 271] on span "Reply on Reddit" at bounding box center [1519, 270] width 75 height 15
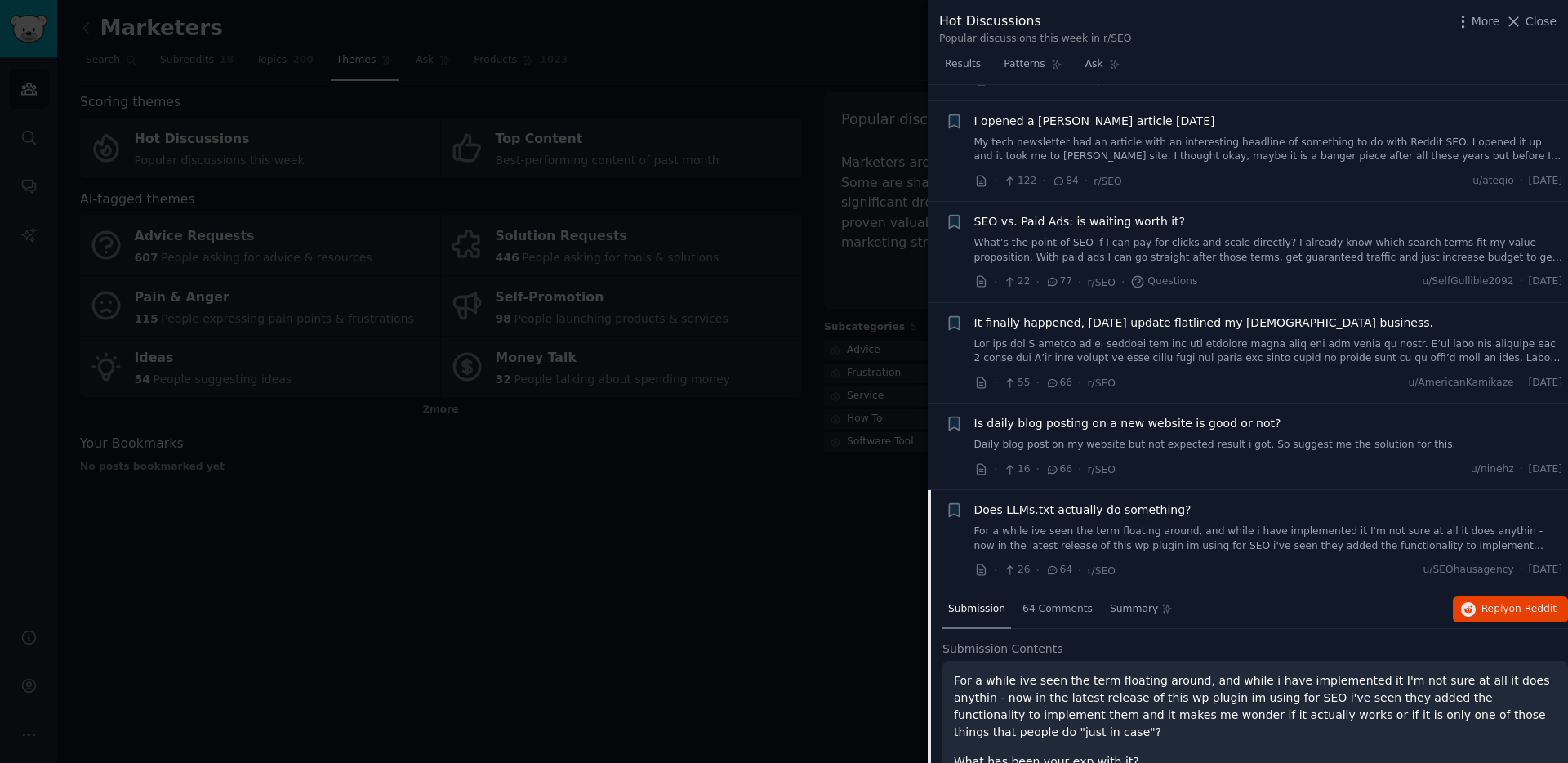
scroll to position [408, 0]
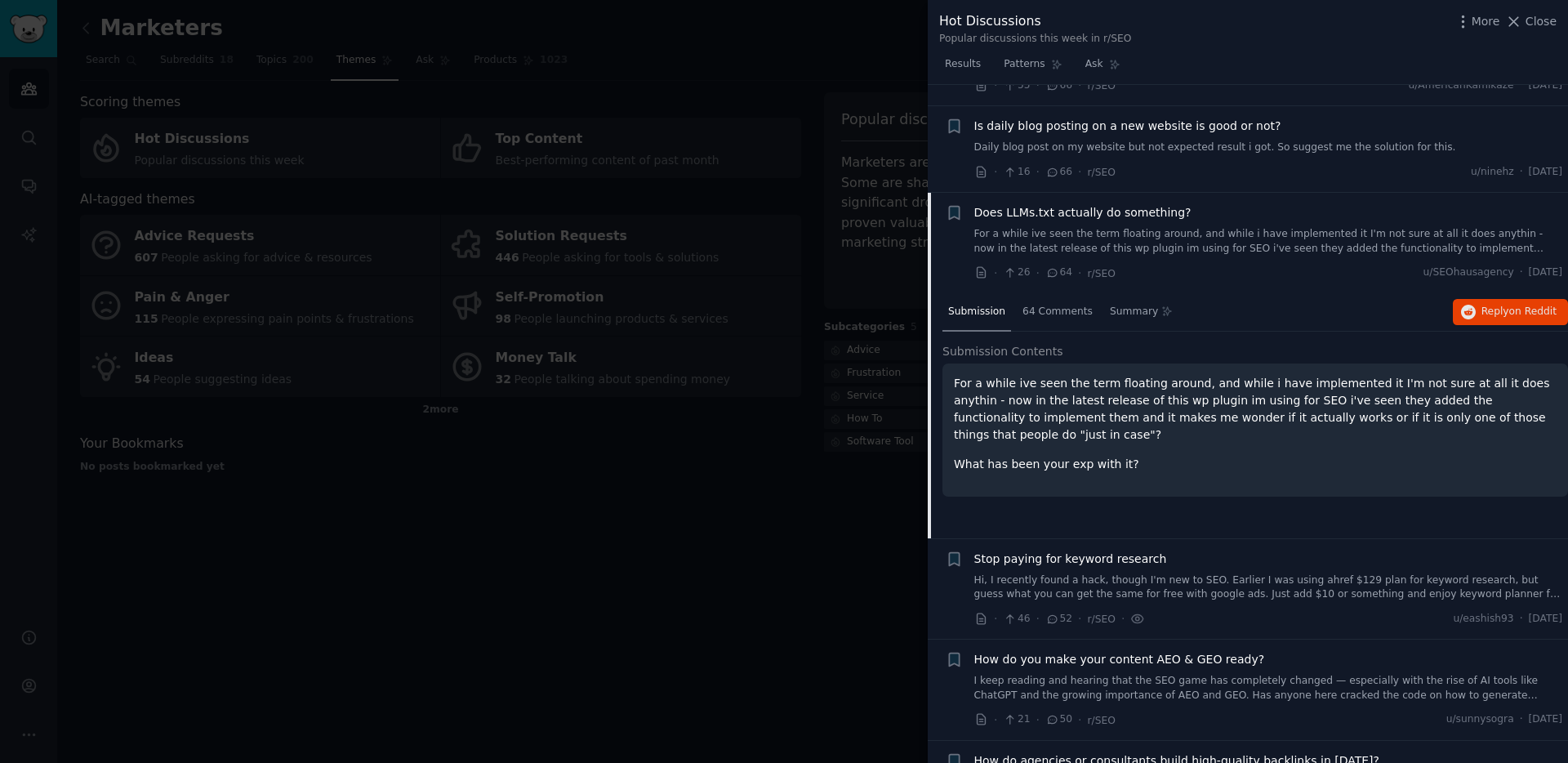
click at [1555, 327] on div "Submission 64 Comments Summary Reply on Reddit" at bounding box center [1255, 312] width 625 height 39
click at [1547, 315] on span "on Reddit" at bounding box center [1533, 310] width 47 height 11
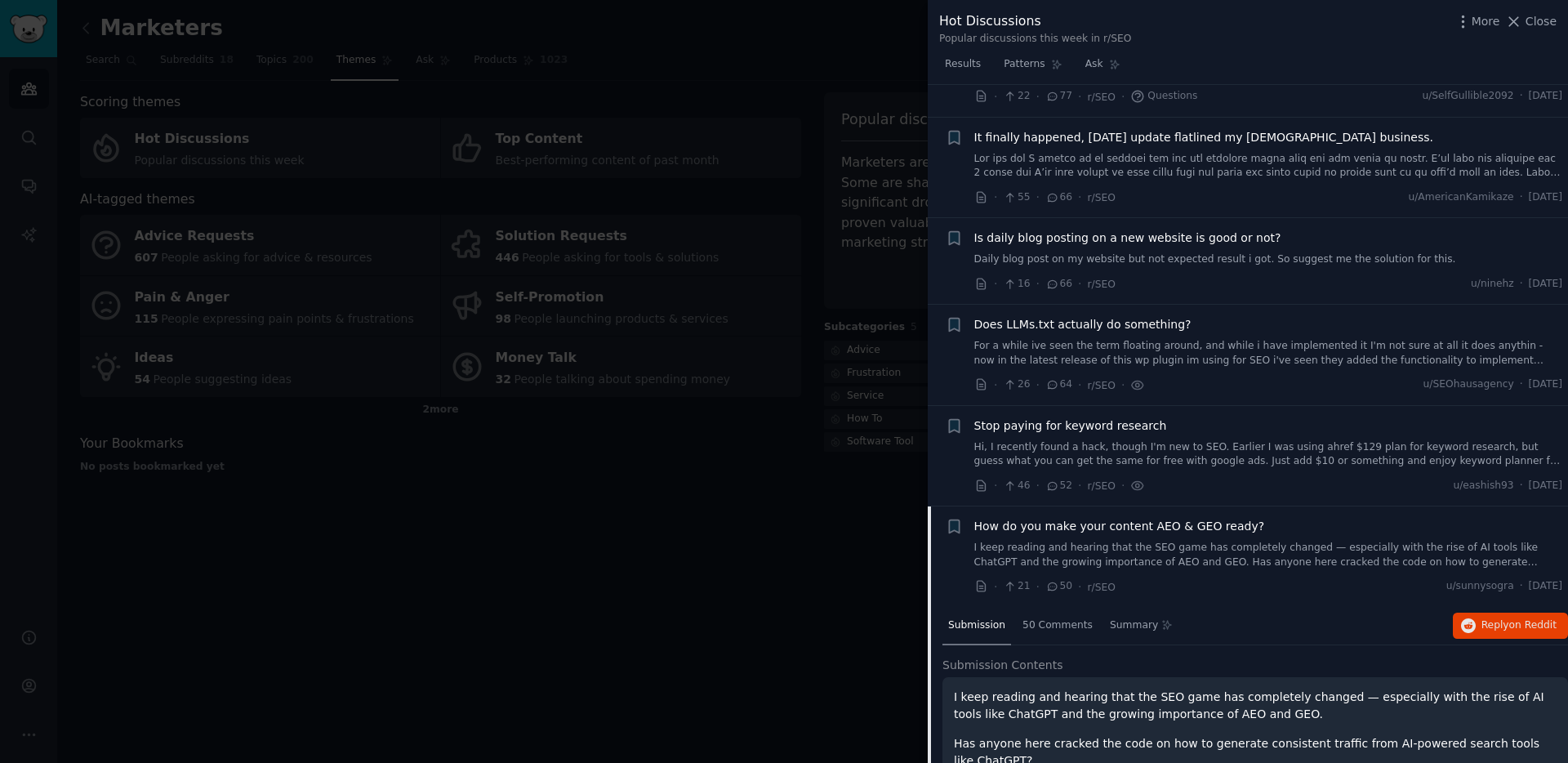
scroll to position [617, 0]
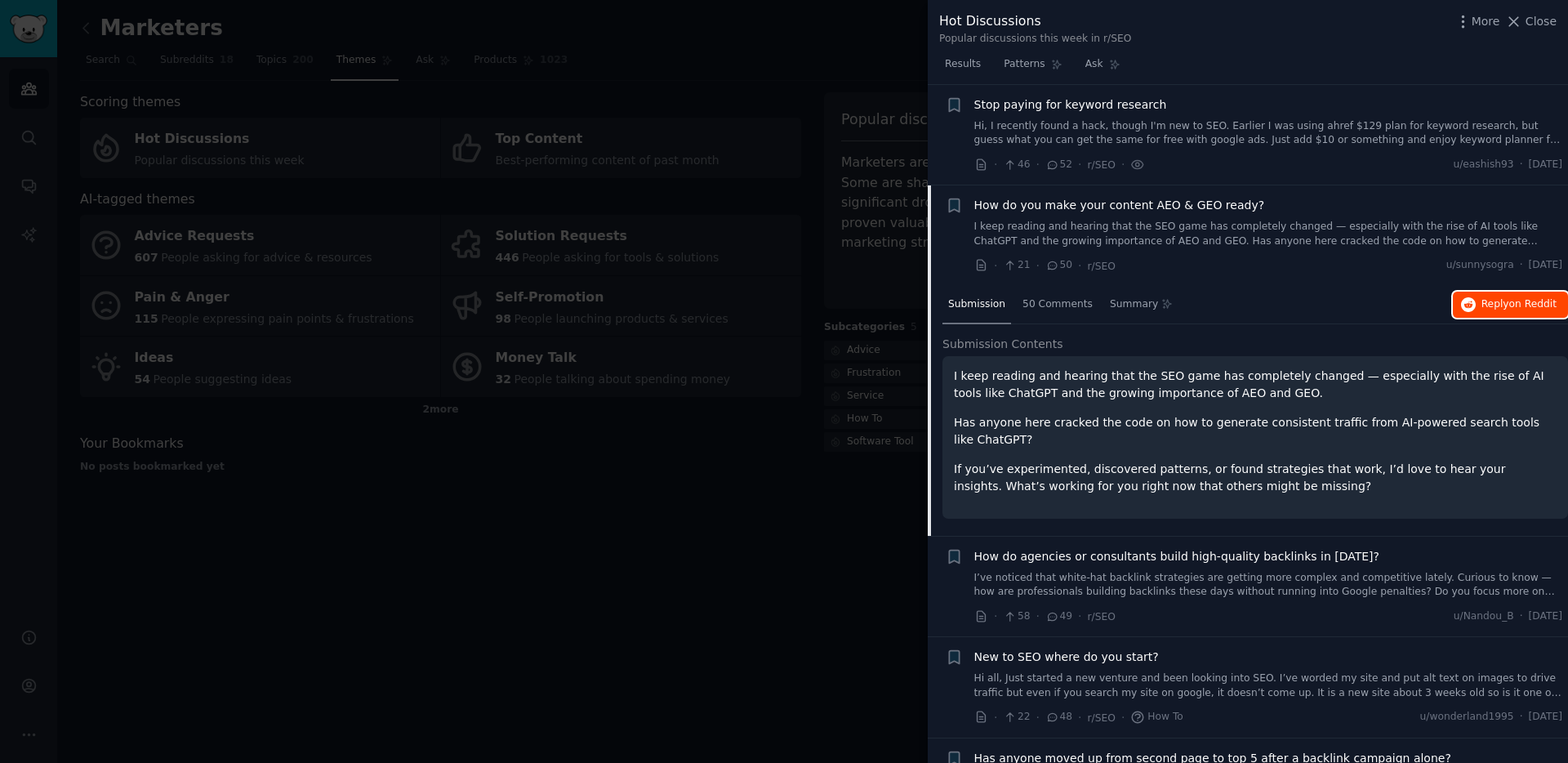
click at [1496, 304] on span "Reply on Reddit" at bounding box center [1519, 304] width 75 height 15
